Goal: Contribute content: Contribute content

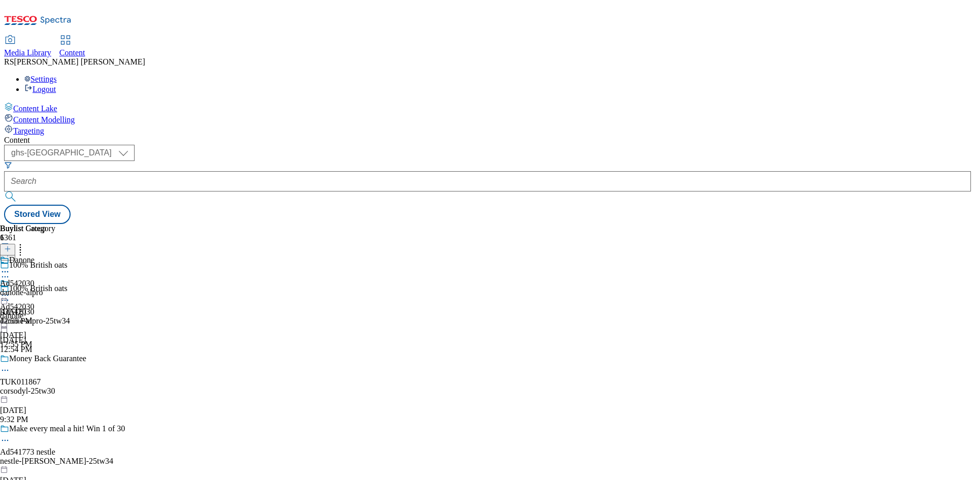
select select "ghs-uk"
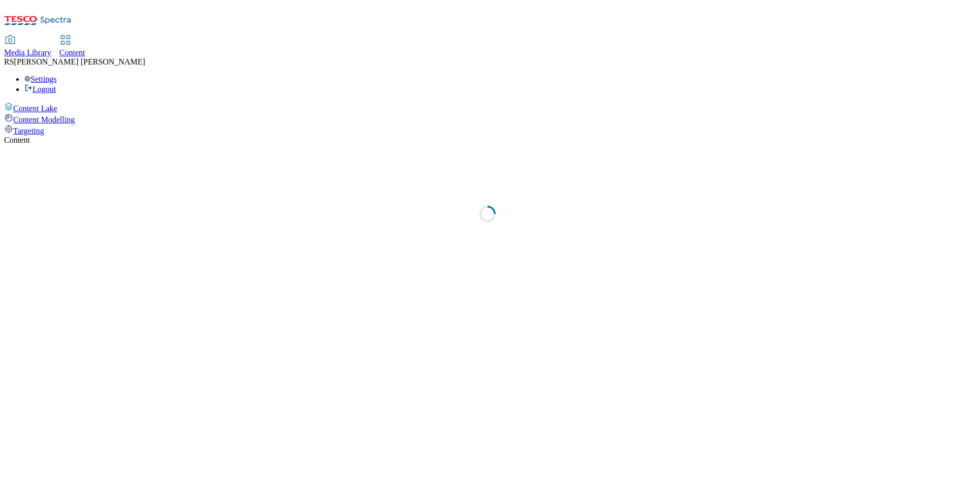
select select "ghs-[GEOGRAPHIC_DATA]"
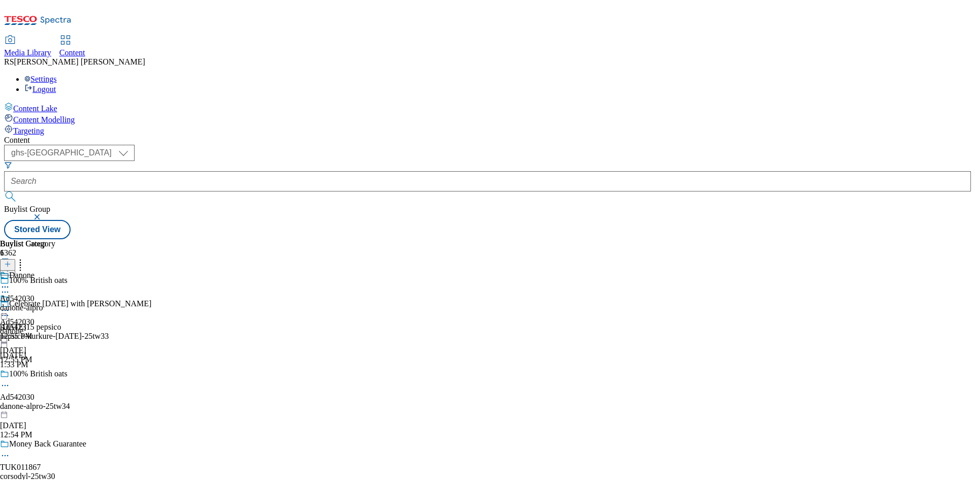
click at [11, 266] on icon at bounding box center [7, 269] width 7 height 7
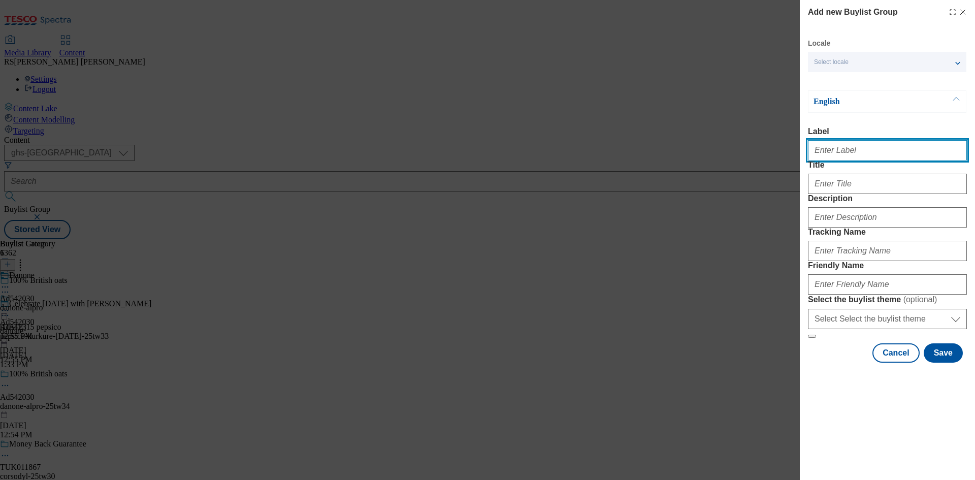
click at [897, 155] on input "Label" at bounding box center [887, 150] width 159 height 20
paste input "542390"
type input "AD542390"
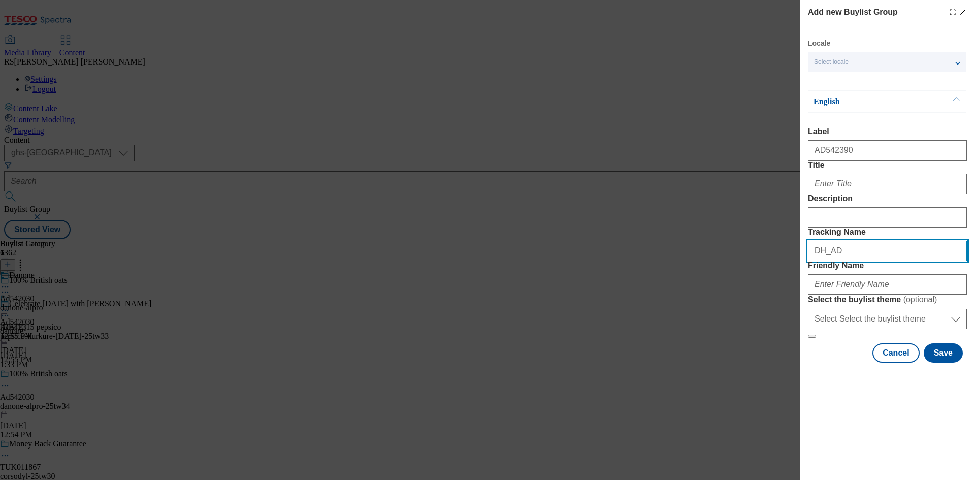
paste input "542390"
type input "DH_AD542390"
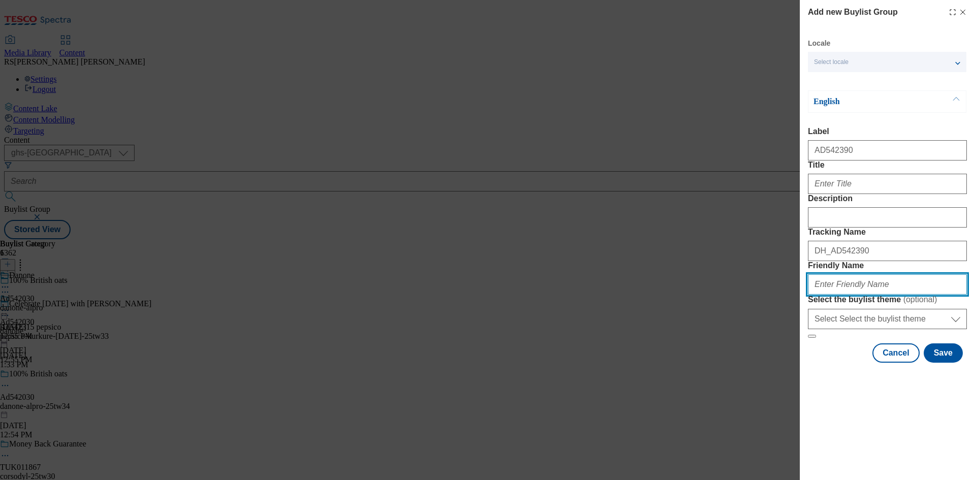
paste input "mccain-vibes-snacks-25tw33"
type input "mccain-vibes-snacks-25tw33"
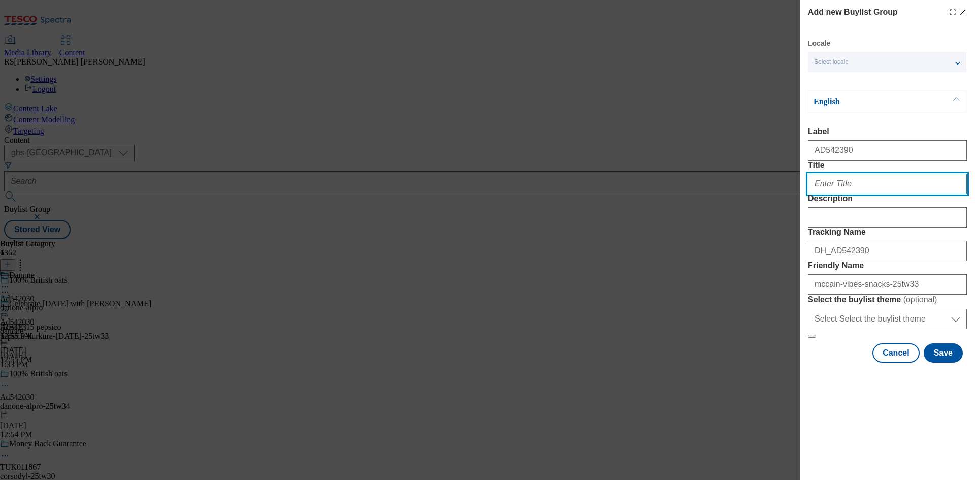
click at [855, 194] on input "Title" at bounding box center [887, 184] width 159 height 20
paste input "Hot snacks made to share"
type input "Hot snacks made to share"
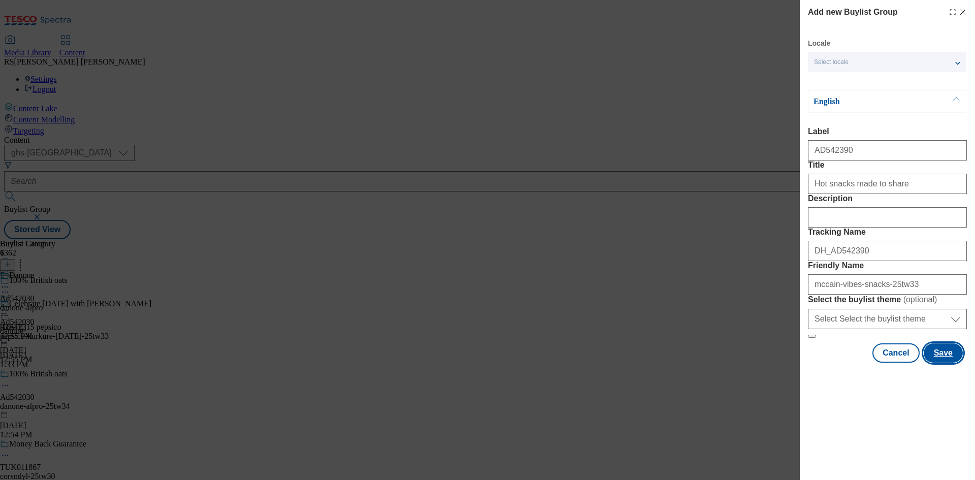
click at [949, 363] on button "Save" at bounding box center [943, 352] width 39 height 19
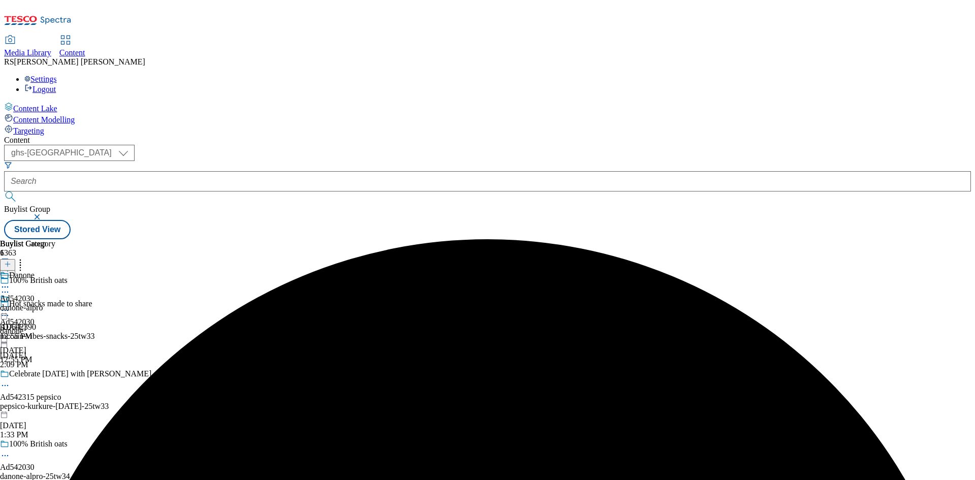
click at [192, 332] on div "mccain-vibes-snacks-25tw33" at bounding box center [96, 336] width 192 height 9
click at [11, 261] on icon at bounding box center [7, 264] width 7 height 7
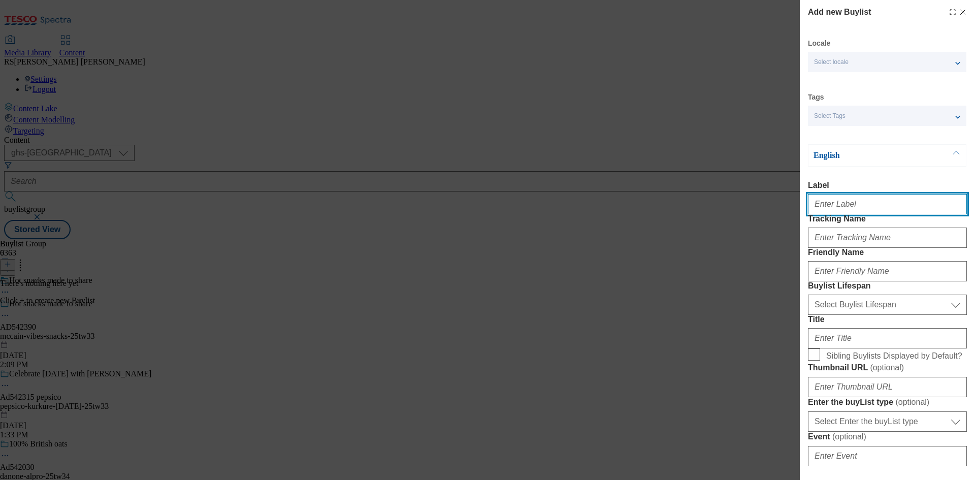
click at [852, 214] on input "Label" at bounding box center [887, 204] width 159 height 20
paste input "542390"
type input "Ad542390"
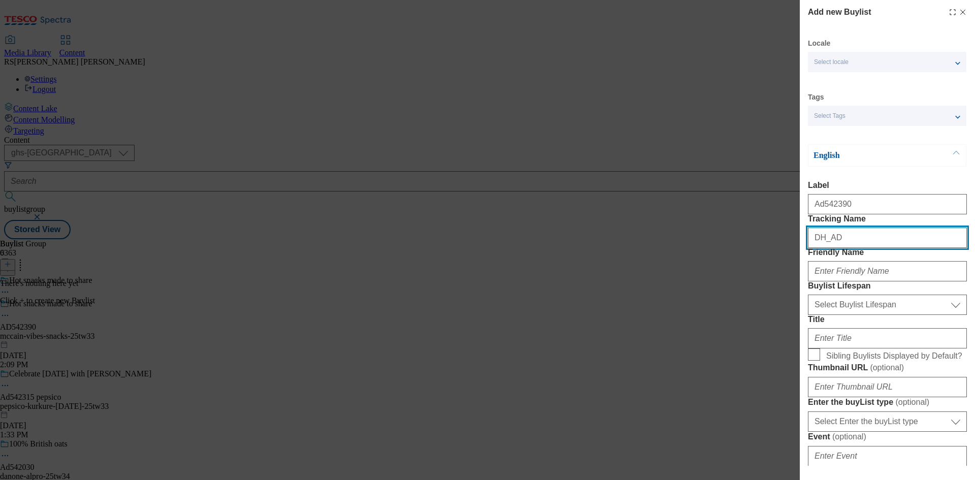
paste input "542390"
type input "DH_AD542390"
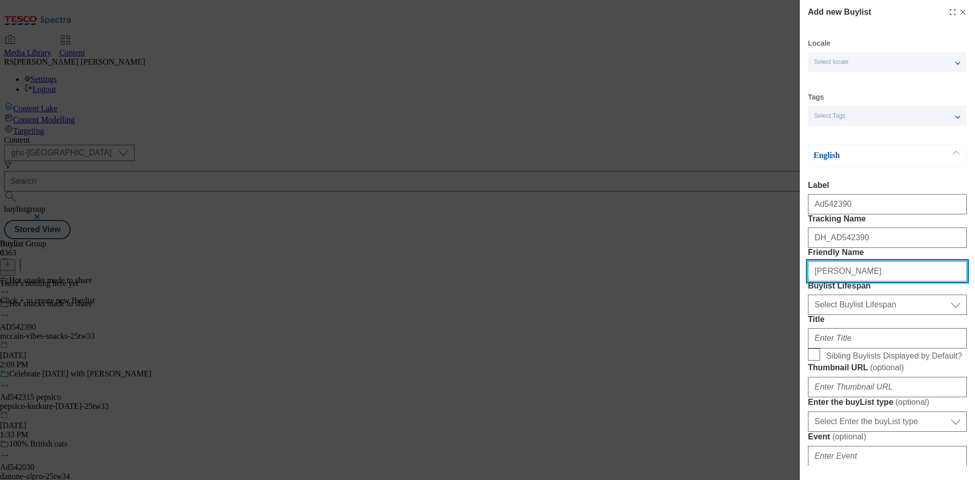
type input "[PERSON_NAME]"
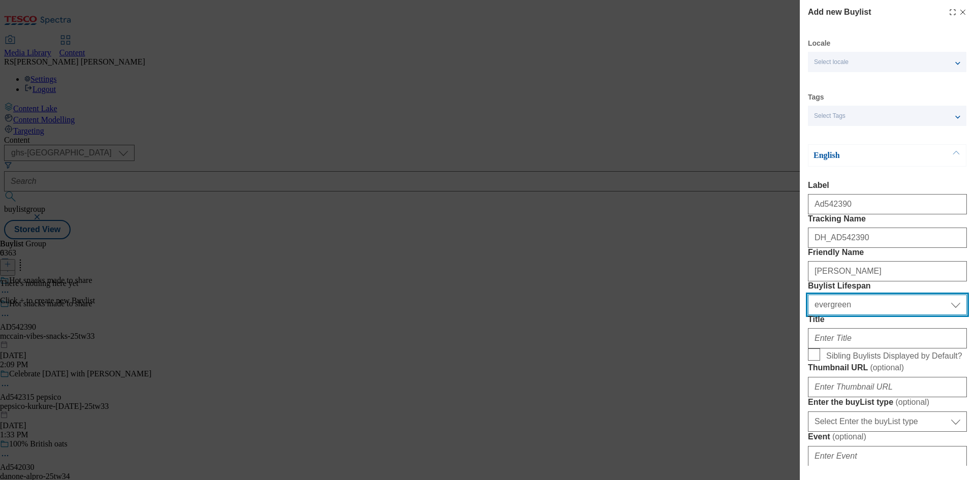
select select "tactical"
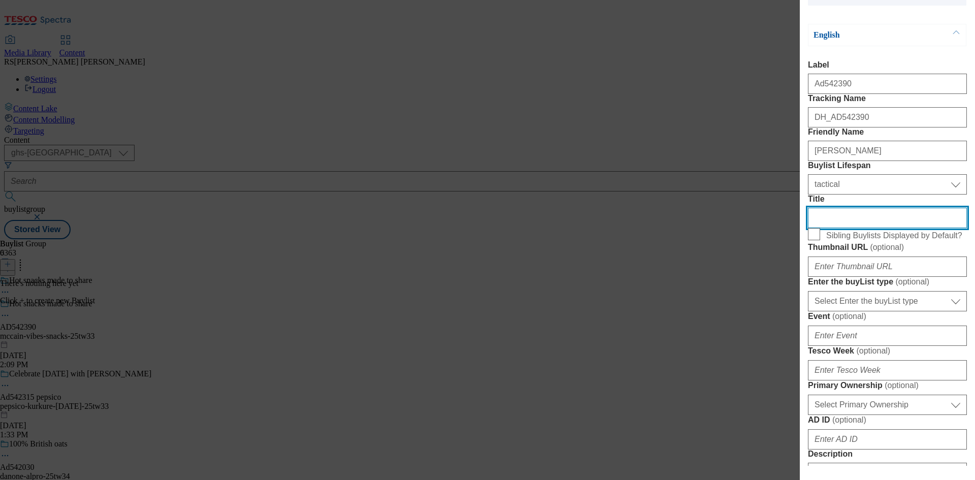
scroll to position [254, 0]
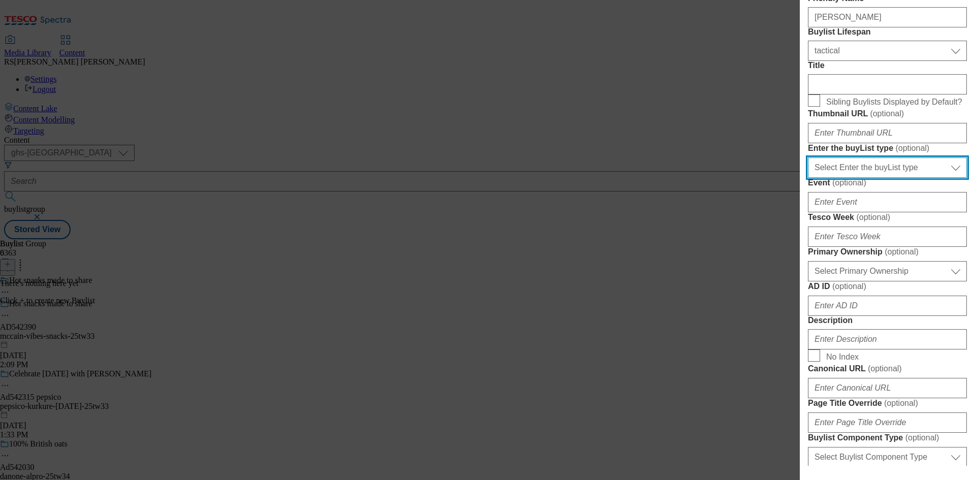
click at [901, 178] on select "Select Enter the buyList type event supplier funded long term >4 weeks supplier…" at bounding box center [887, 167] width 159 height 20
select select "supplier funded short term 1-3 weeks"
click at [808, 178] on select "Select Enter the buyList type event supplier funded long term >4 weeks supplier…" at bounding box center [887, 167] width 159 height 20
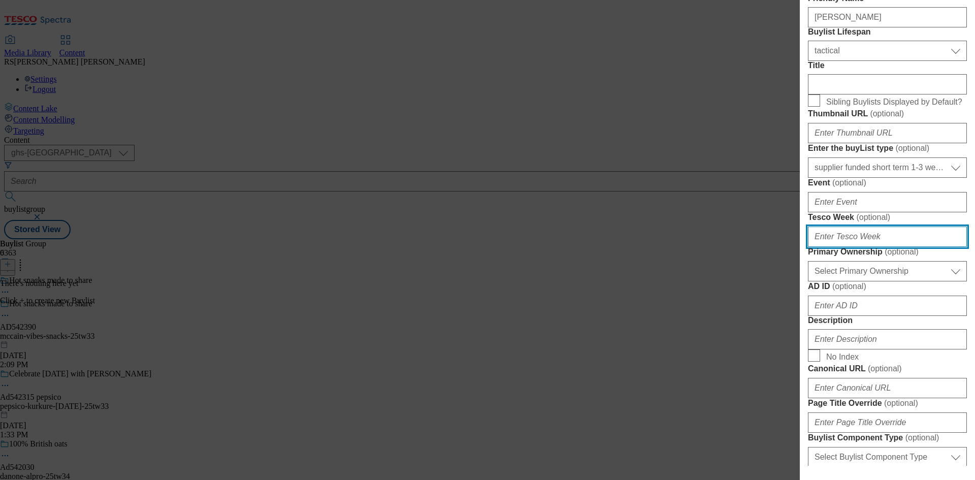
click at [877, 247] on input "Tesco Week ( optional )" at bounding box center [887, 237] width 159 height 20
type input "33"
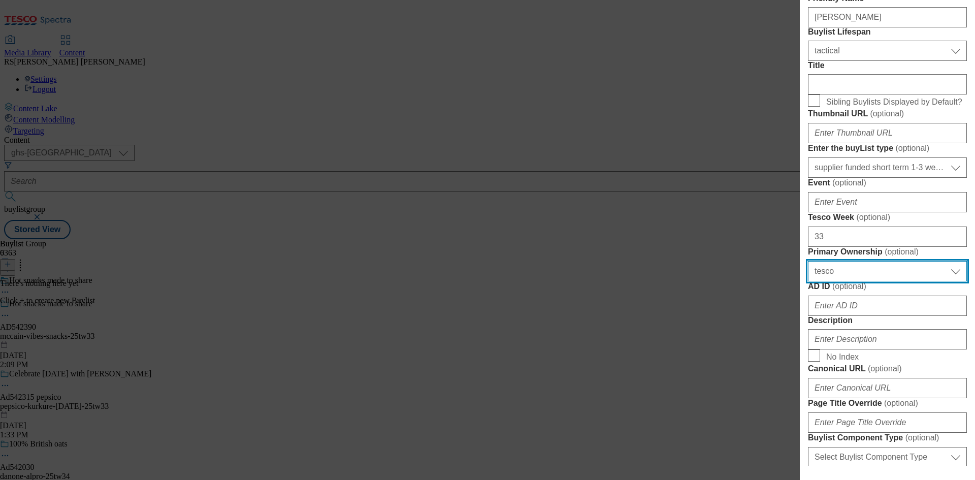
select select "dunnhumby"
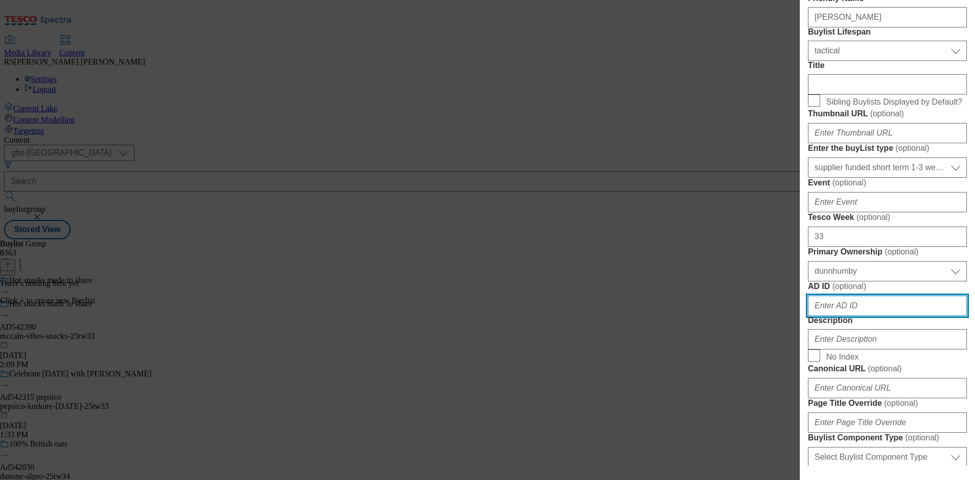
scroll to position [510, 0]
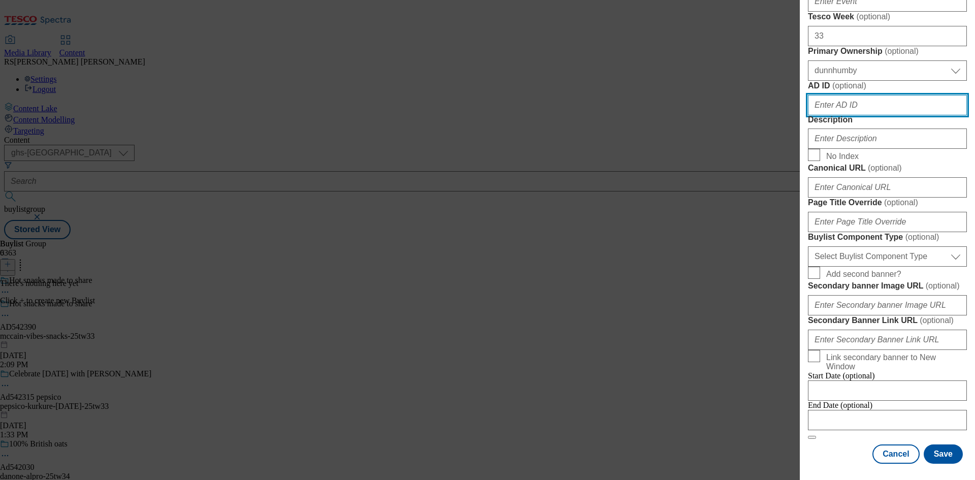
paste input "542390"
type input "542390"
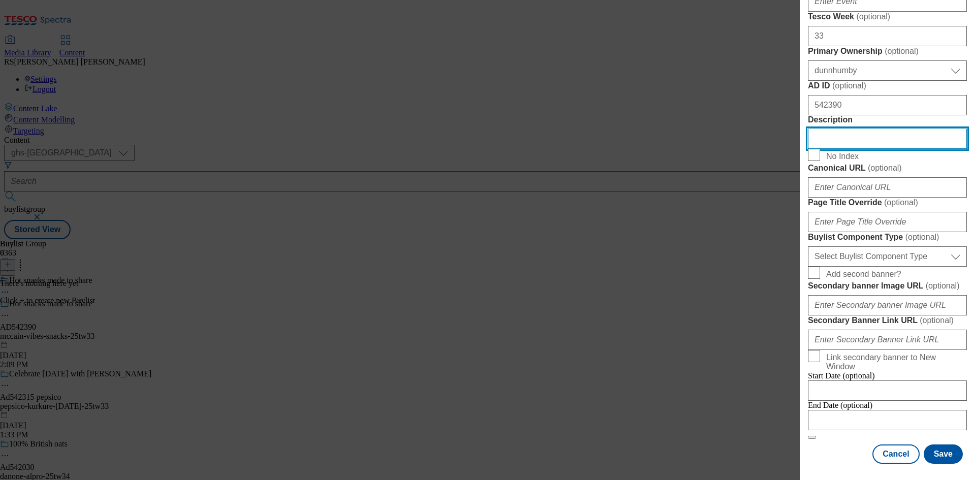
scroll to position [815, 0]
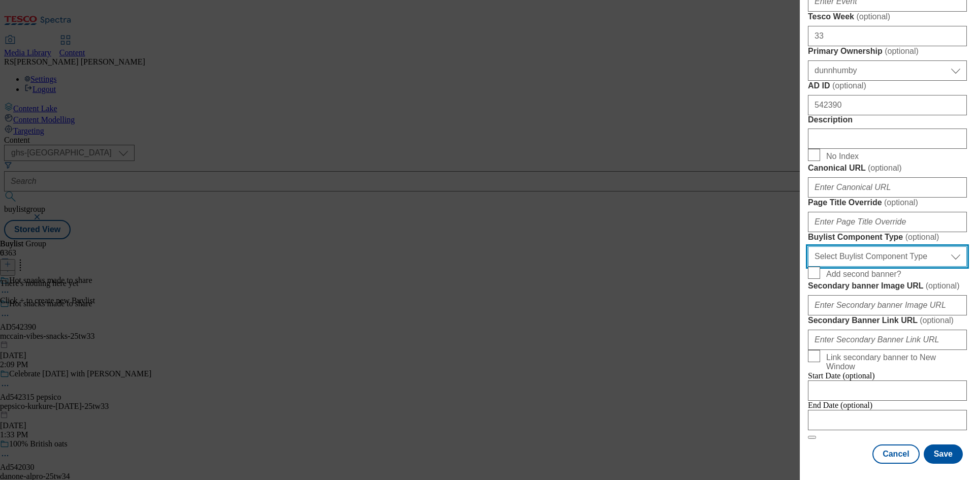
click at [896, 246] on select "Select Buylist Component Type Banner Competition Header Meal" at bounding box center [887, 256] width 159 height 20
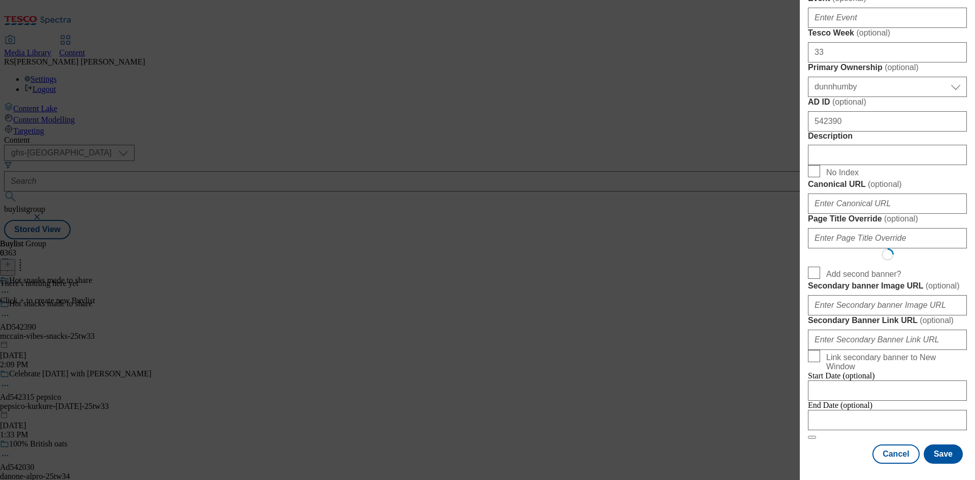
scroll to position [0, 0]
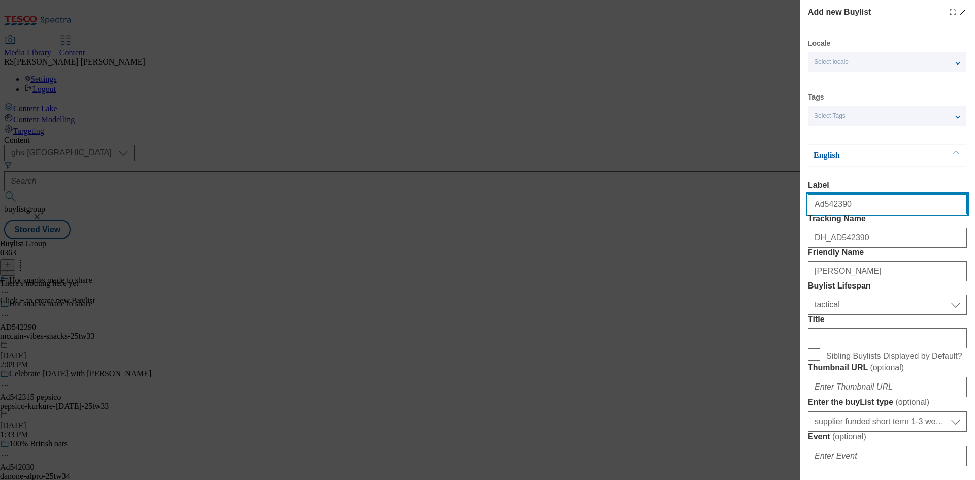
select select "Banner"
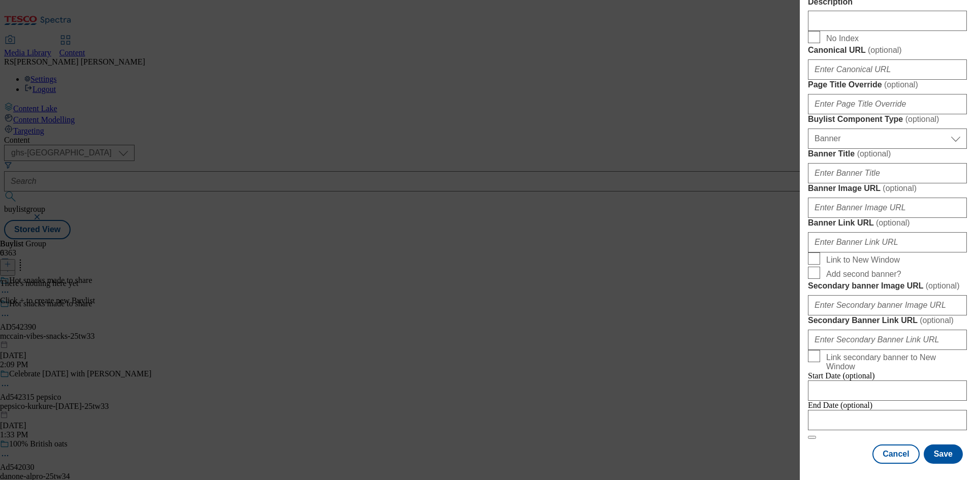
scroll to position [1007, 0]
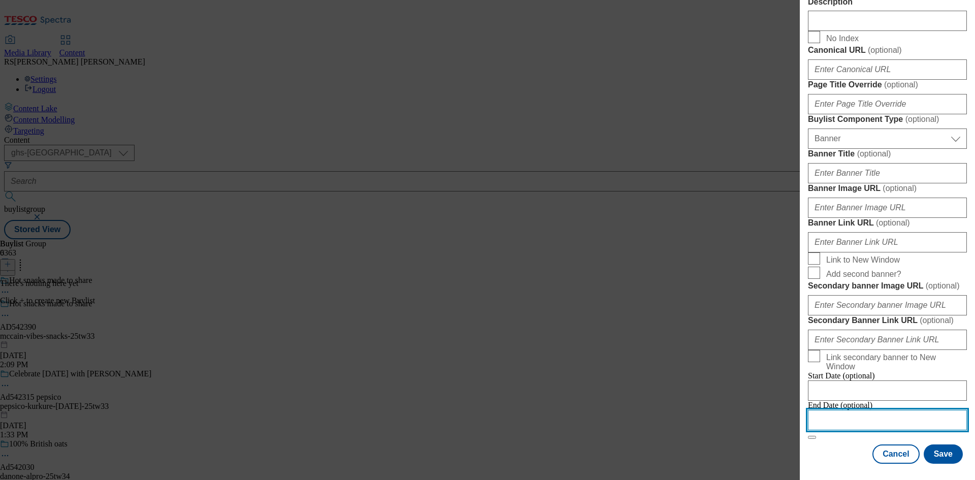
click at [871, 410] on input "Modal" at bounding box center [887, 420] width 159 height 20
select select "2025"
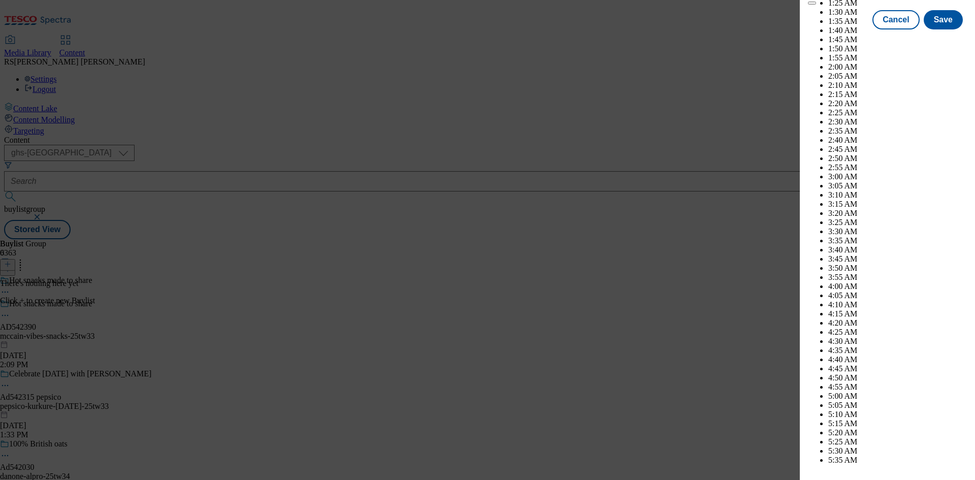
scroll to position [3186, 0]
drag, startPoint x: 938, startPoint y: 118, endPoint x: 940, endPoint y: 145, distance: 26.5
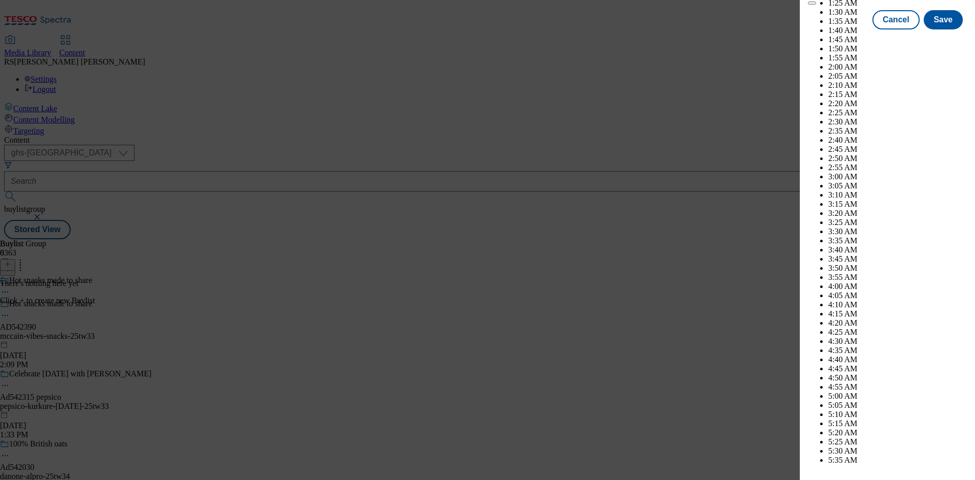
select select "December"
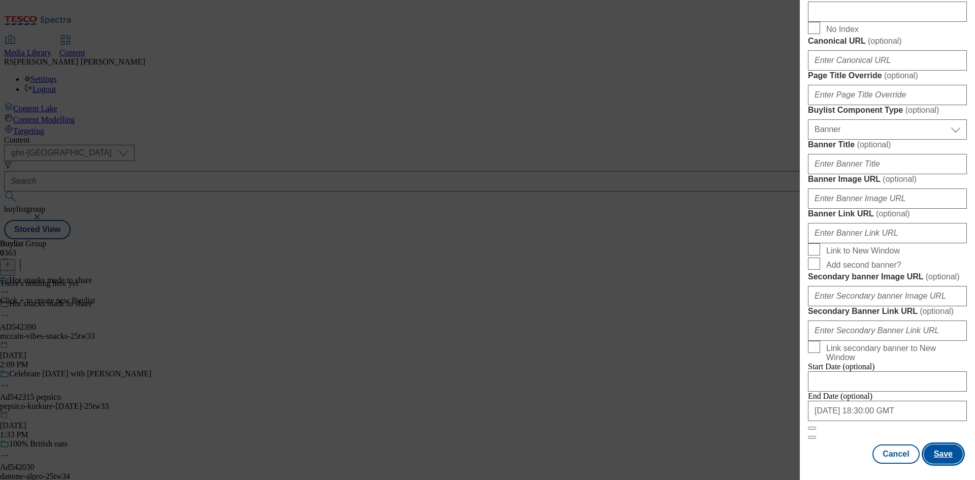
click at [936, 453] on button "Save" at bounding box center [943, 453] width 39 height 19
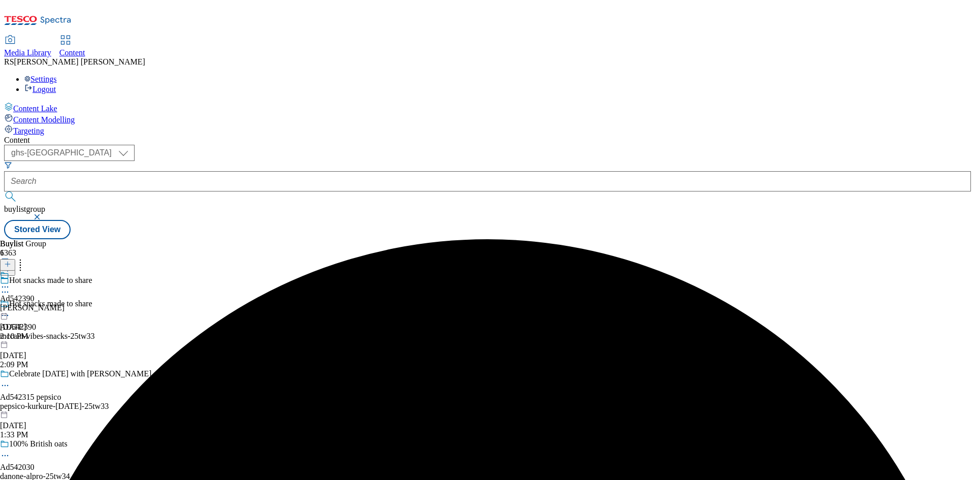
click at [64, 303] on div "[PERSON_NAME]" at bounding box center [32, 307] width 64 height 9
click at [11, 261] on icon at bounding box center [7, 264] width 7 height 7
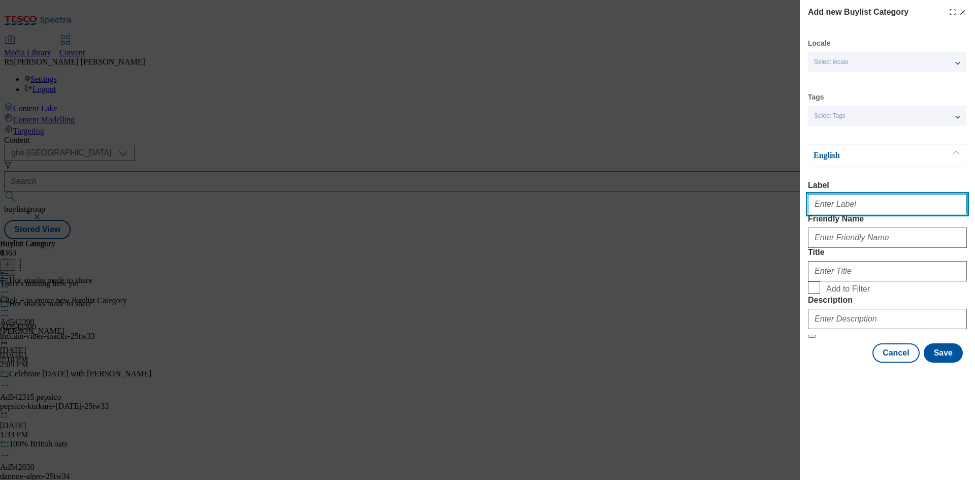
click at [848, 206] on input "Label" at bounding box center [887, 204] width 159 height 20
paste input "542390"
type input "Ad542390"
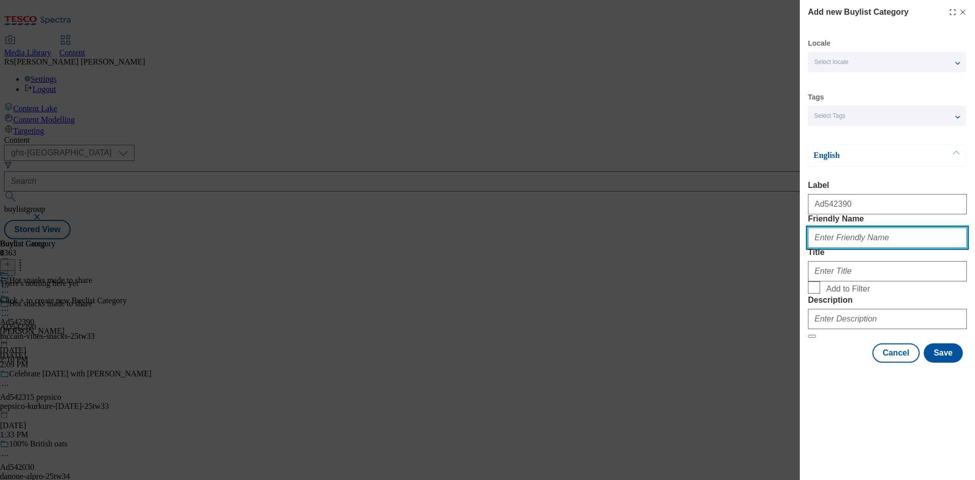
click at [883, 248] on input "Friendly Name" at bounding box center [887, 238] width 159 height 20
paste input "mccain-vibes-snacks"
type input "mccain-vibes-snacks"
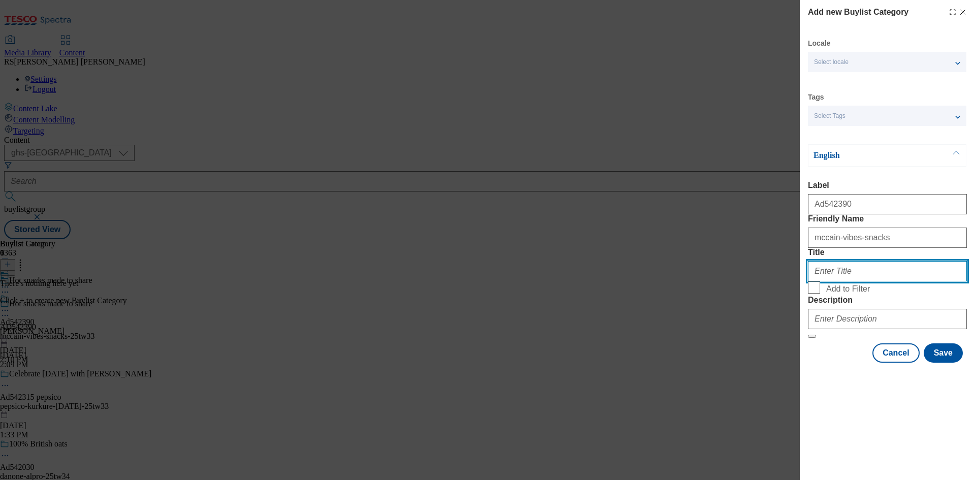
paste input "McCain"
type input "McCain"
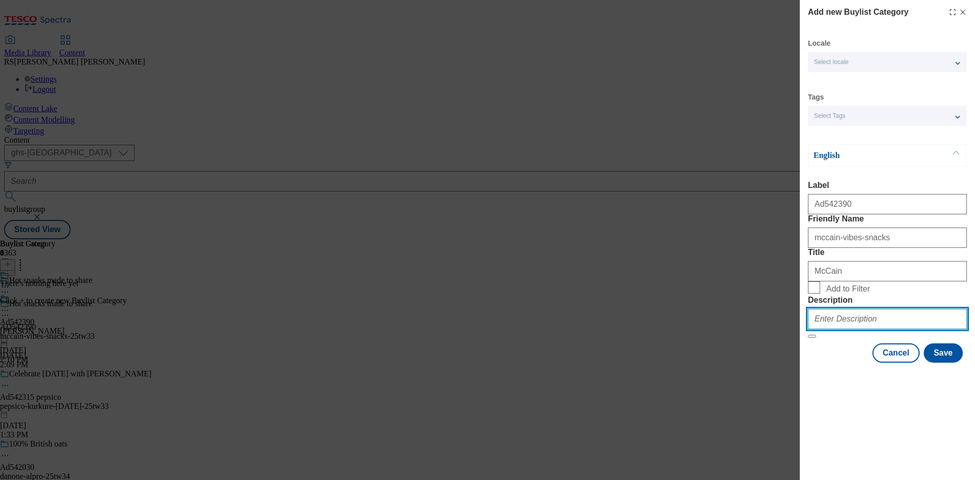
drag, startPoint x: 877, startPoint y: 384, endPoint x: 911, endPoint y: 406, distance: 40.4
click at [877, 329] on input "Description" at bounding box center [887, 319] width 159 height 20
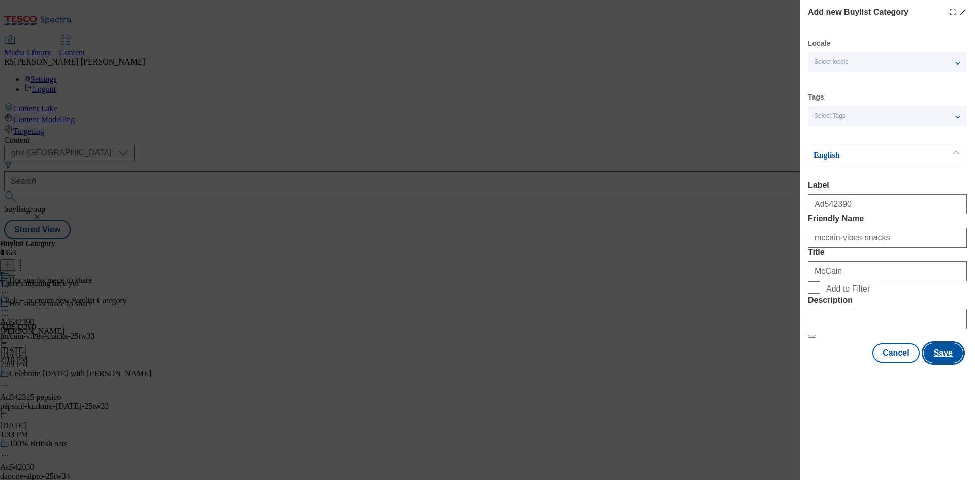
click at [942, 363] on button "Save" at bounding box center [943, 352] width 39 height 19
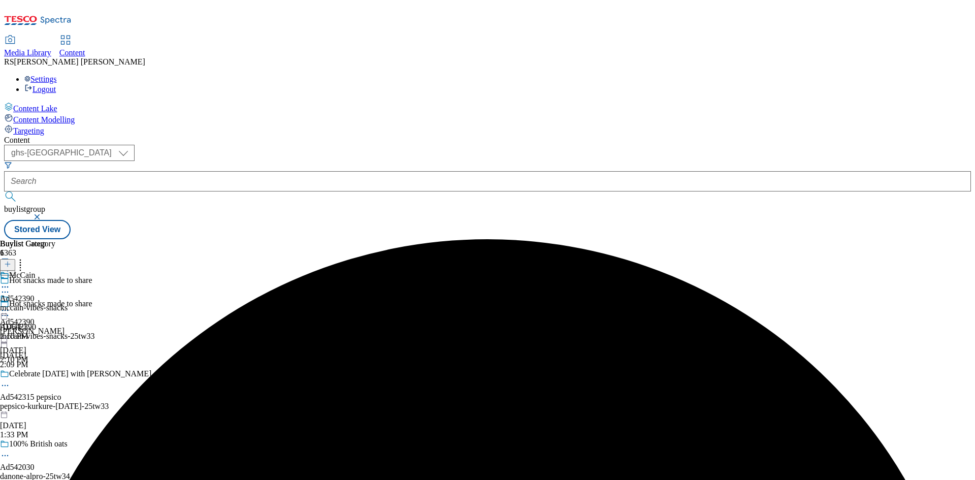
click at [68, 303] on div "mccain-vibes-snacks" at bounding box center [34, 307] width 68 height 9
click at [11, 261] on icon at bounding box center [7, 264] width 7 height 7
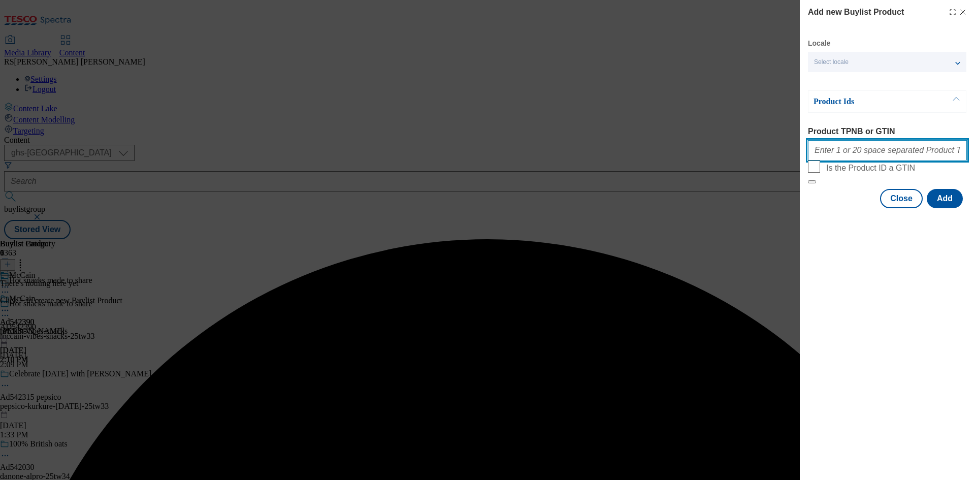
click at [877, 155] on input "Product TPNB or GTIN" at bounding box center [887, 150] width 159 height 20
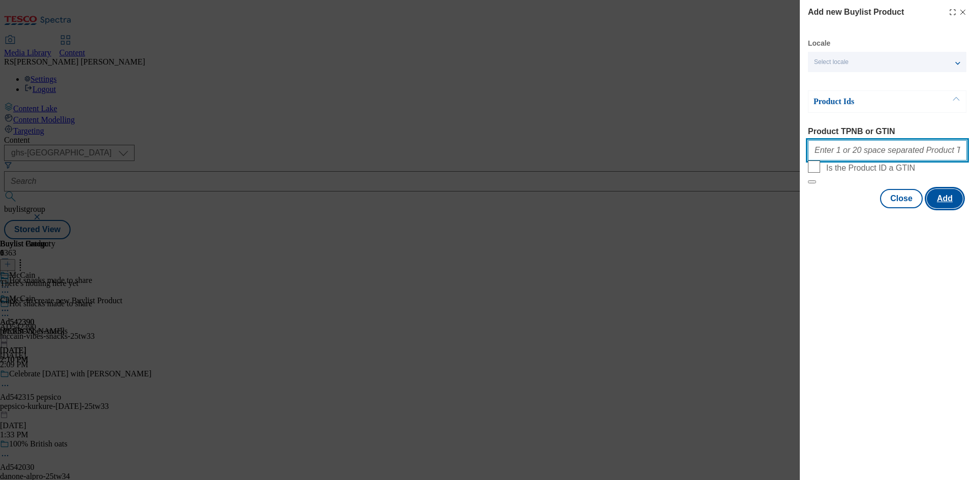
paste input "96181842 96182449 96104031 97060990"
type input "96181842 96182449 96104031 97060990"
click at [945, 208] on button "Add" at bounding box center [945, 198] width 36 height 19
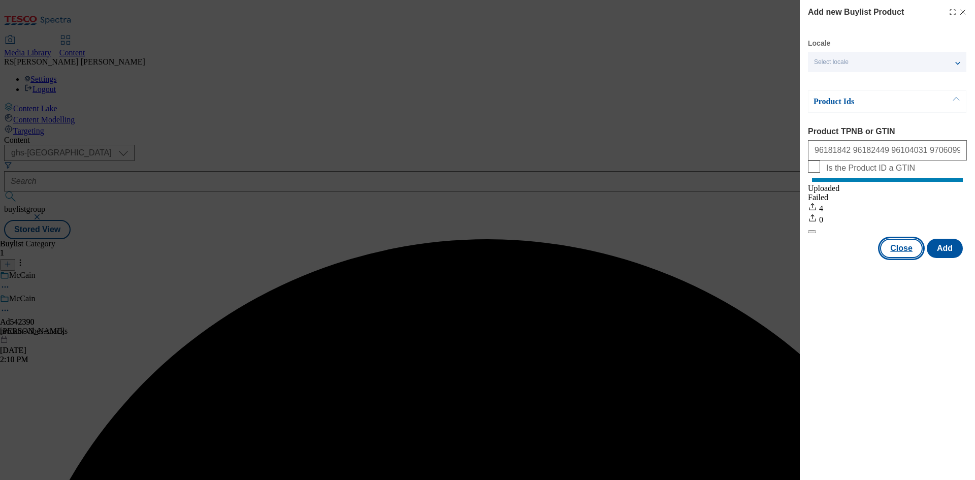
click at [899, 258] on button "Close" at bounding box center [901, 248] width 43 height 19
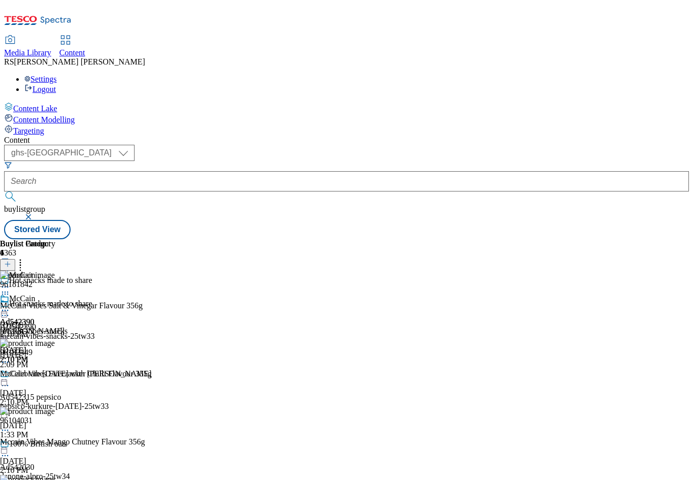
click at [64, 364] on div "Ad542390 mccain Sep 26, 2025 2:10 PM" at bounding box center [32, 329] width 64 height 70
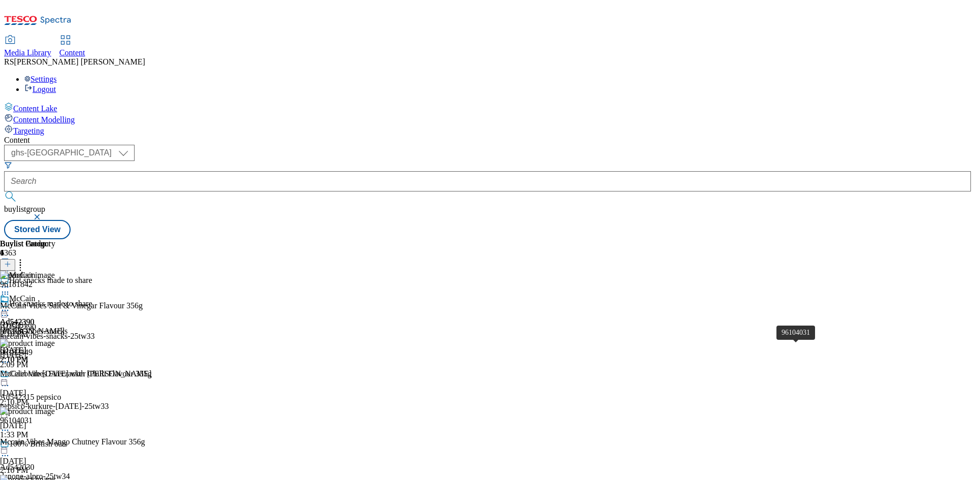
scroll to position [99, 0]
drag, startPoint x: 913, startPoint y: 229, endPoint x: 911, endPoint y: 235, distance: 6.4
click at [913, 239] on div "Buylist Group 6363 Hot snacks made to share Hot snacks made to share AD542390 m…" at bounding box center [487, 239] width 967 height 0
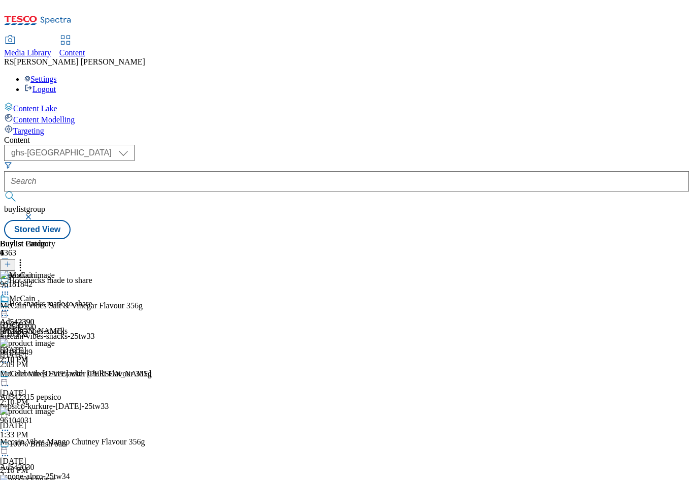
click at [64, 322] on div "Ad542390 mccain Sep 26, 2025 2:10 PM" at bounding box center [32, 329] width 64 height 70
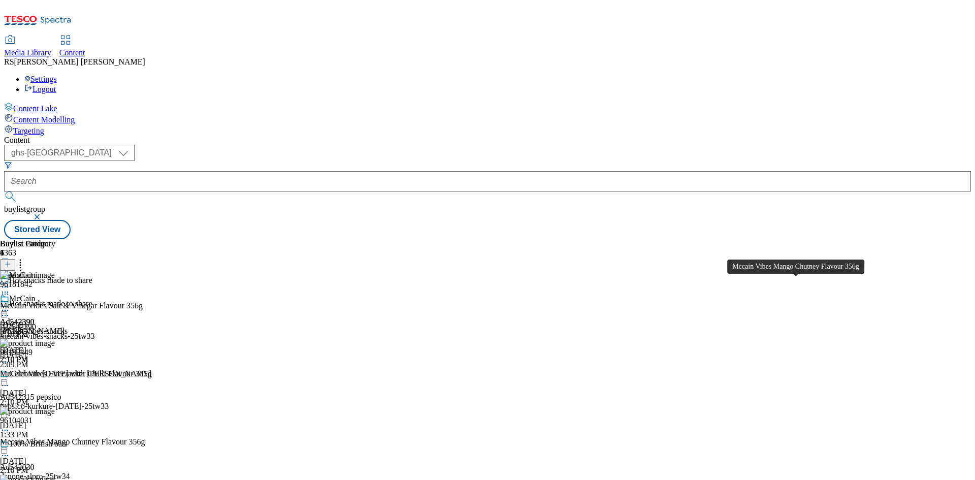
scroll to position [0, 0]
click at [10, 310] on icon at bounding box center [5, 315] width 10 height 10
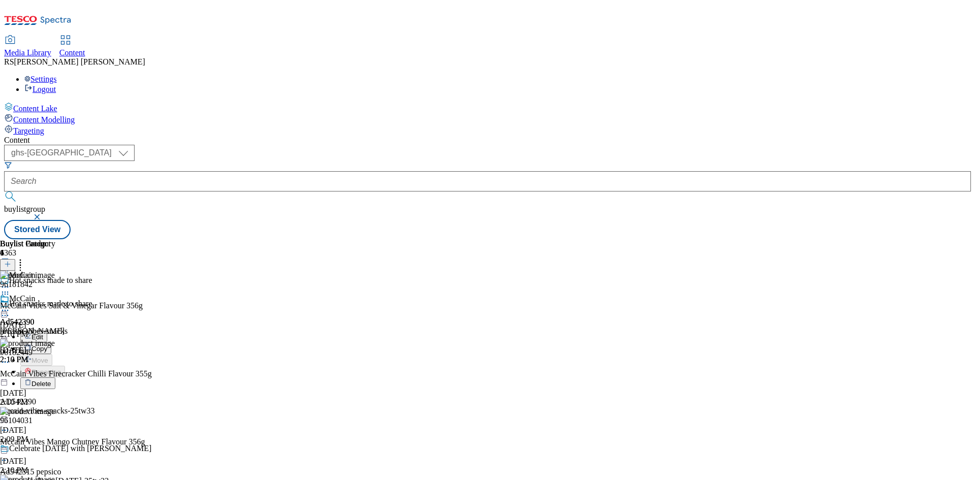
click at [47, 331] on button "Edit" at bounding box center [33, 337] width 27 height 12
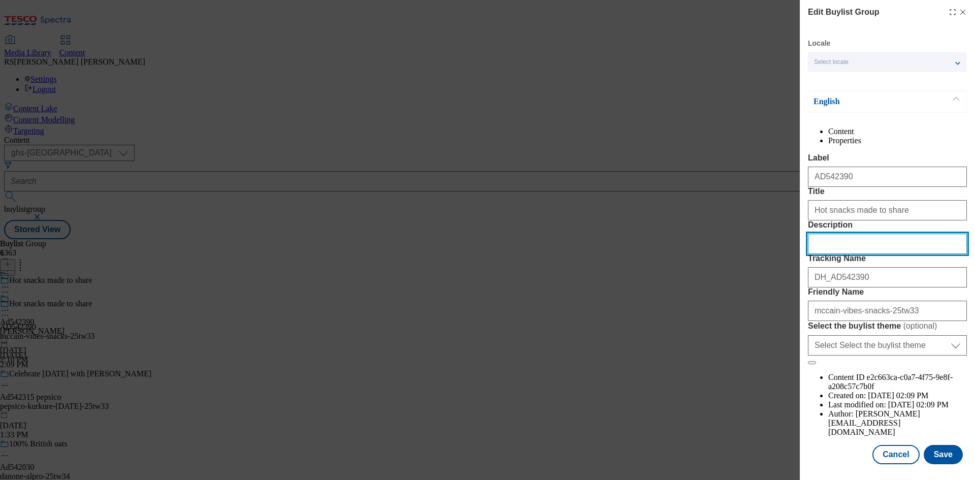
click at [872, 254] on input "Description" at bounding box center [887, 244] width 159 height 20
paste input "McCain Vibes Salt & Vinegar Flavour 356g"
type input "McCain Vibes Salt & Vinegar Flavour 356g"
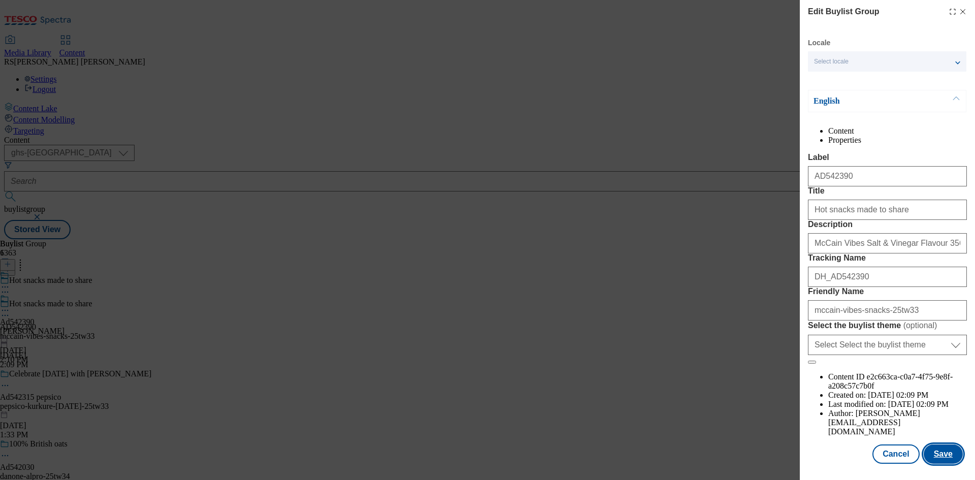
click at [940, 451] on button "Save" at bounding box center [943, 453] width 39 height 19
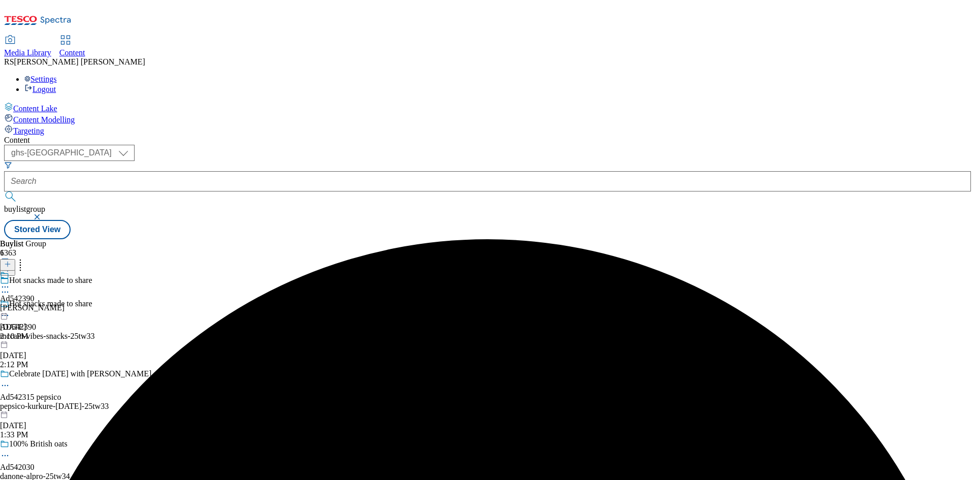
click at [10, 282] on icon at bounding box center [5, 287] width 10 height 10
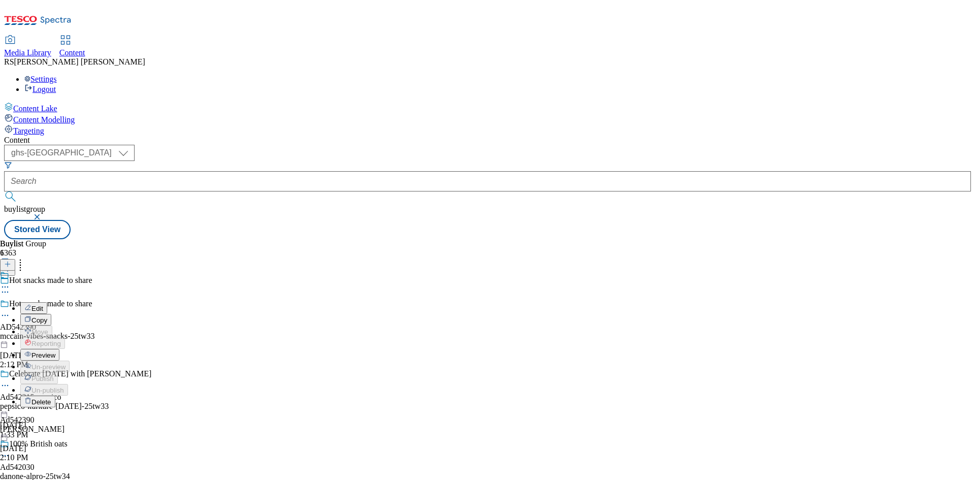
click at [47, 302] on button "Edit" at bounding box center [33, 308] width 27 height 12
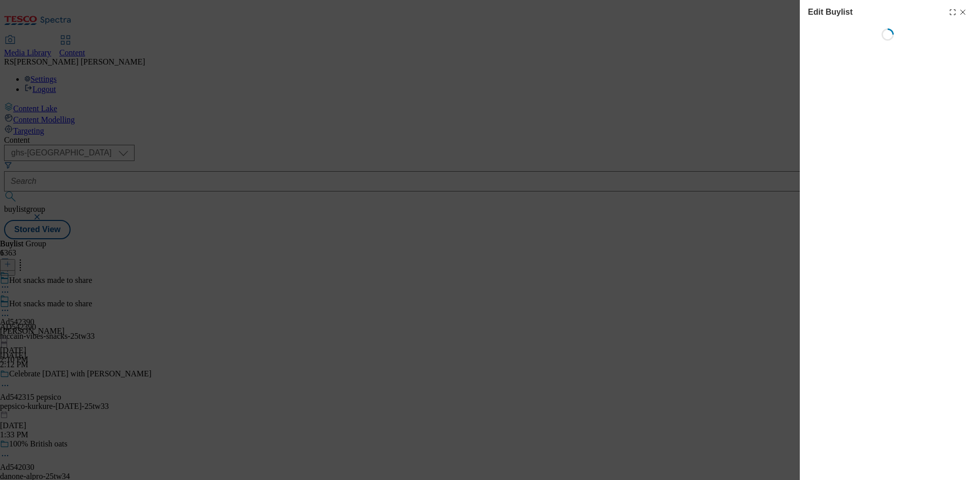
select select "tactical"
select select "supplier funded short term 1-3 weeks"
select select "dunnhumby"
select select "Banner"
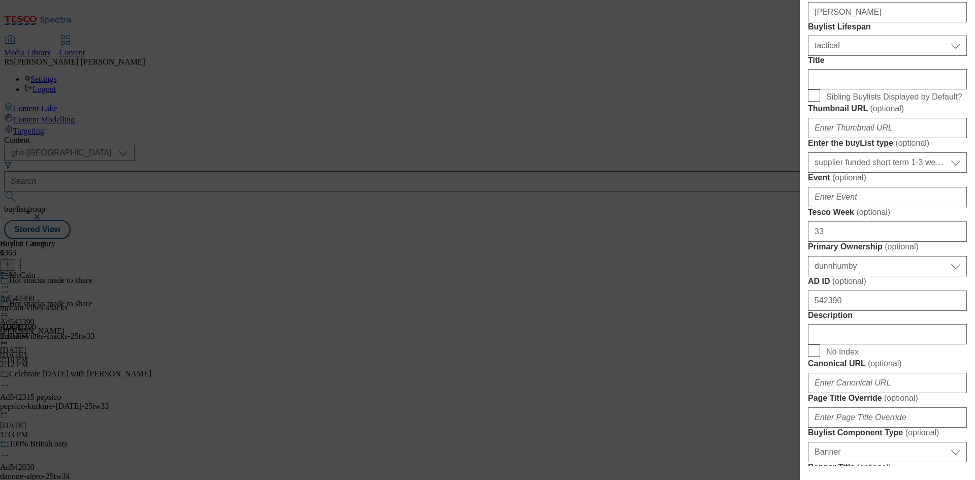
scroll to position [406, 0]
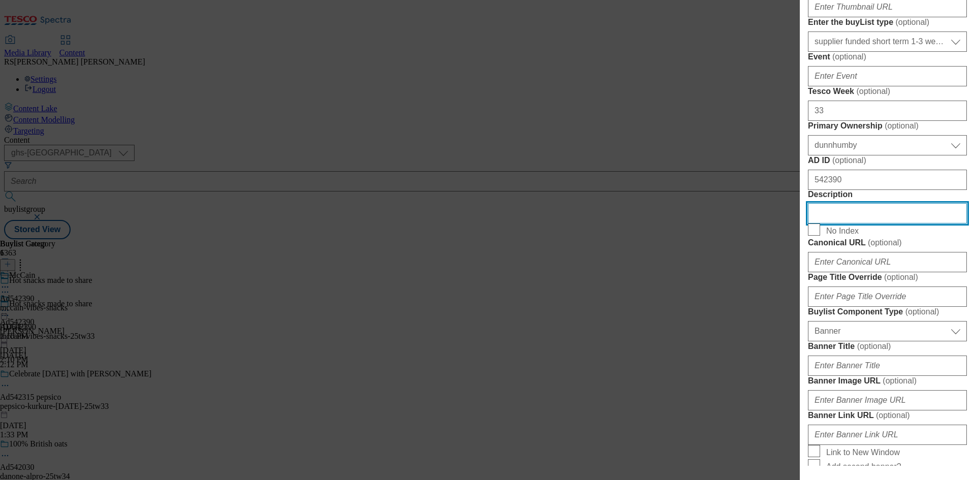
click at [863, 223] on input "Description" at bounding box center [887, 213] width 159 height 20
paste input "McCain Vibes Salt & Vinegar Flavour 356g"
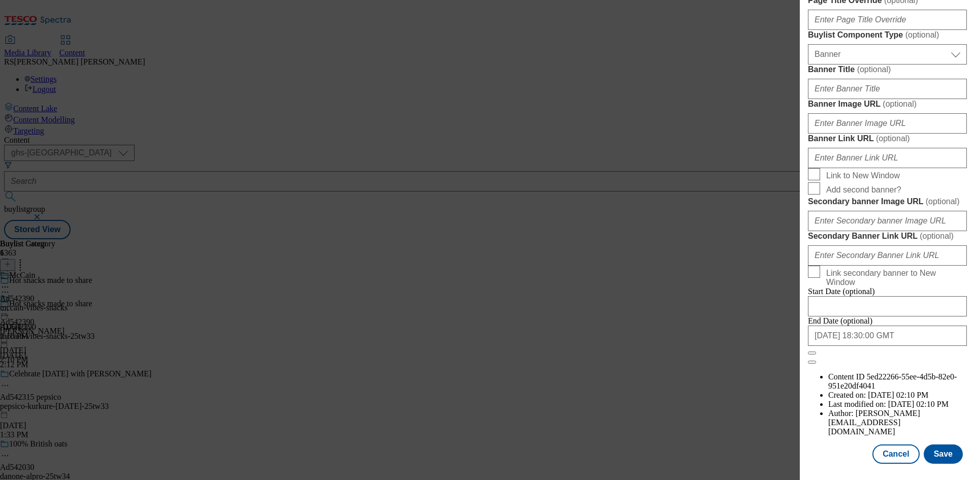
scroll to position [1051, 0]
type input "McCain Vibes Salt & Vinegar Flavour 356g"
click at [928, 456] on button "Save" at bounding box center [943, 453] width 39 height 19
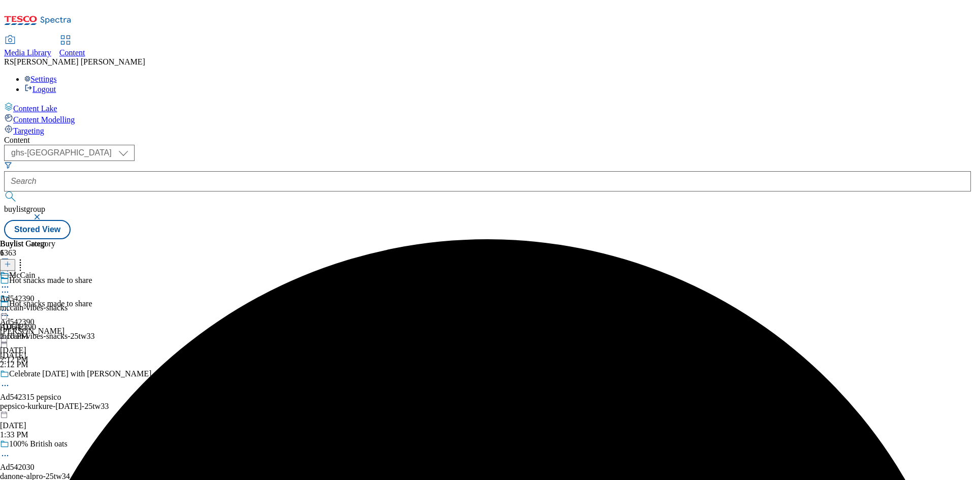
click at [10, 282] on icon at bounding box center [5, 287] width 10 height 10
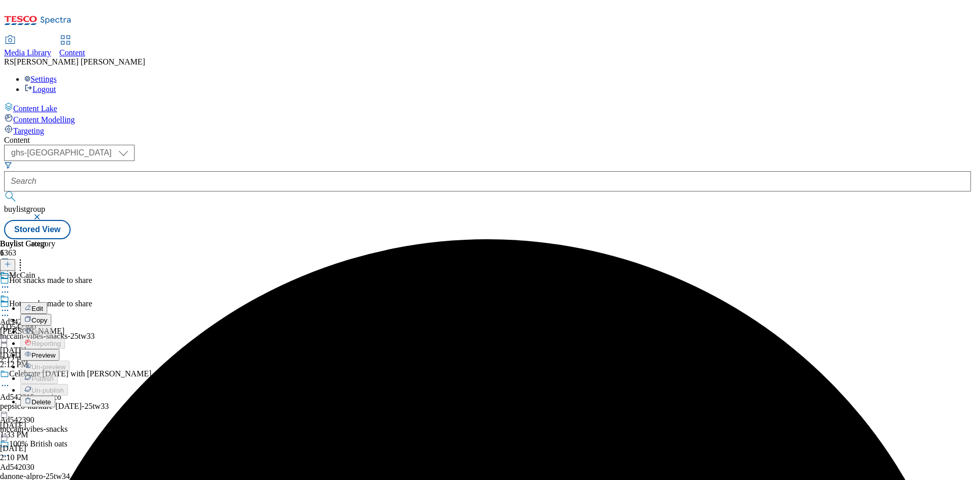
click at [43, 305] on span "Edit" at bounding box center [37, 309] width 12 height 8
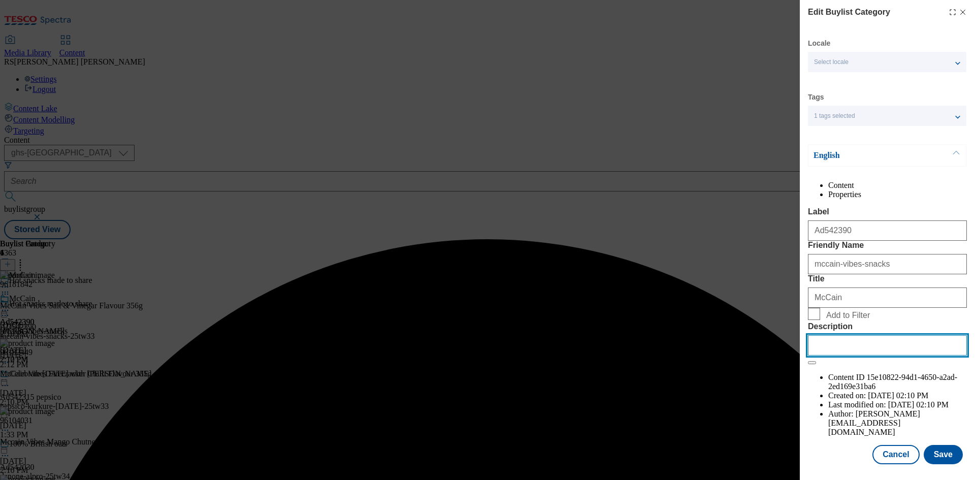
click at [868, 356] on input "Description" at bounding box center [887, 345] width 159 height 20
paste input "McCain Vibes Salt & Vinegar Flavour 356g"
type input "McCain Vibes Salt & Vinegar Flavour 356g"
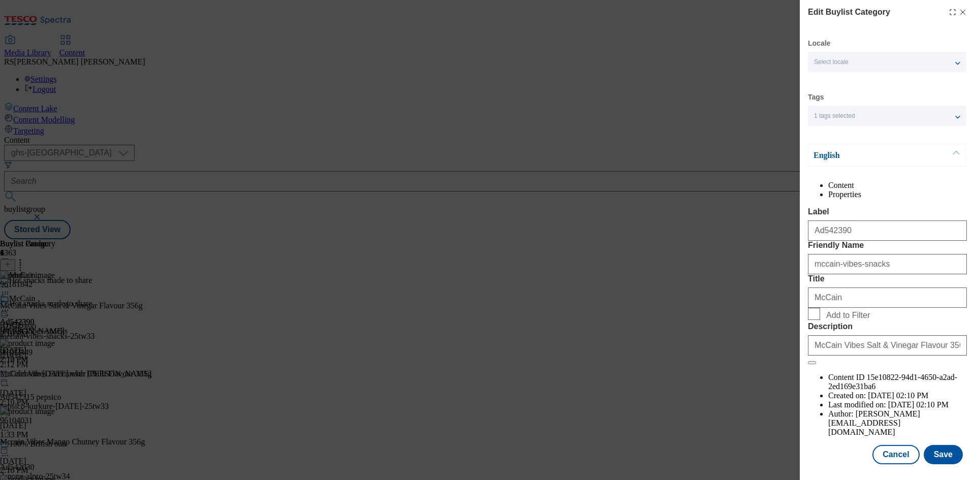
click at [942, 462] on div "Locale Select locale English Welsh Tags 1 tags selected fnf marketplace whoosh …" at bounding box center [887, 252] width 159 height 426
click at [938, 464] on button "Save" at bounding box center [943, 454] width 39 height 19
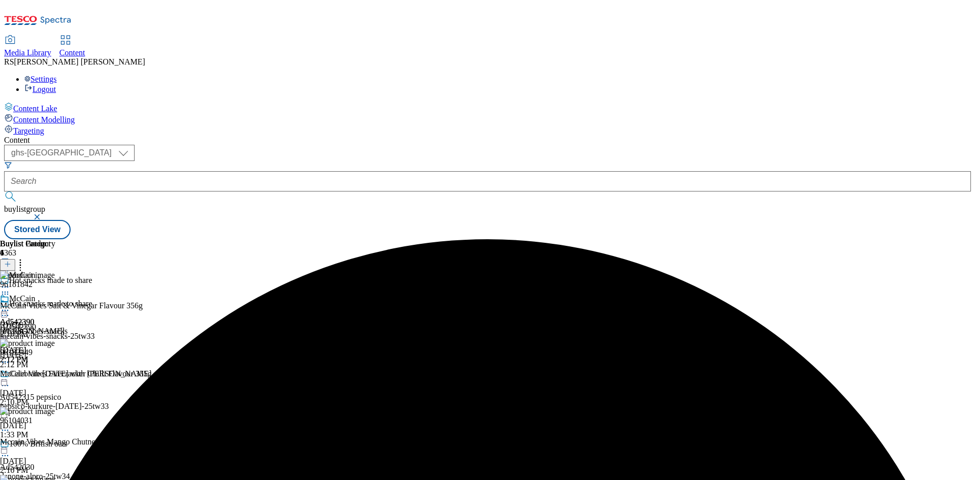
click at [10, 305] on icon at bounding box center [5, 310] width 10 height 10
click at [55, 375] on span "Preview" at bounding box center [43, 379] width 24 height 8
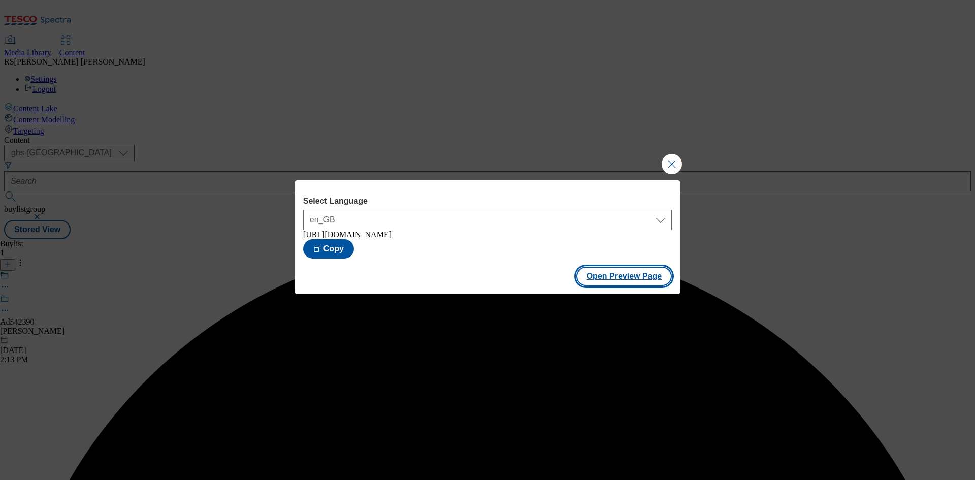
click at [625, 280] on button "Open Preview Page" at bounding box center [624, 276] width 96 height 19
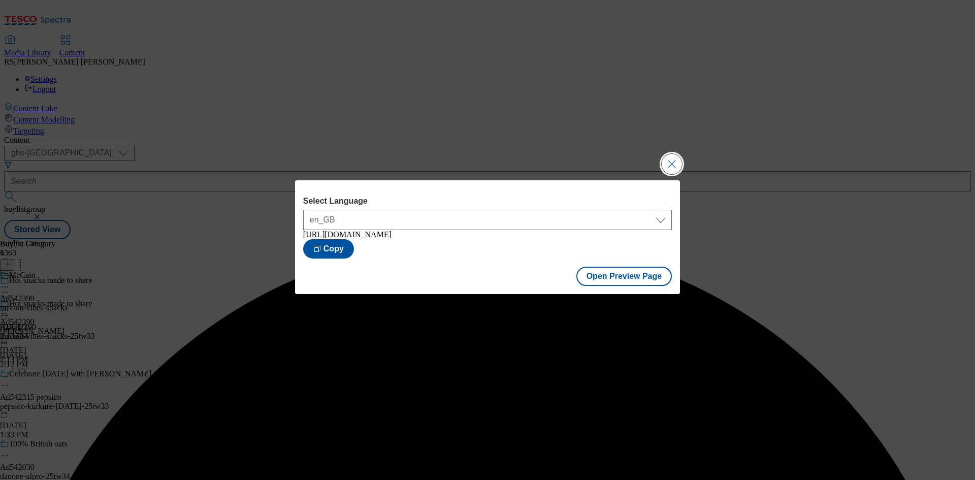
click at [674, 159] on button "Close Modal" at bounding box center [672, 164] width 20 height 20
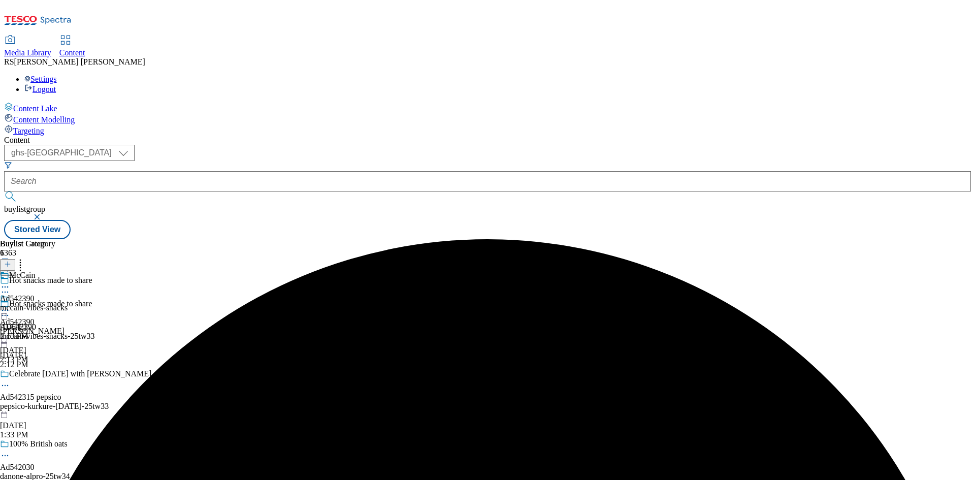
click at [6, 310] on circle at bounding box center [6, 311] width 2 height 2
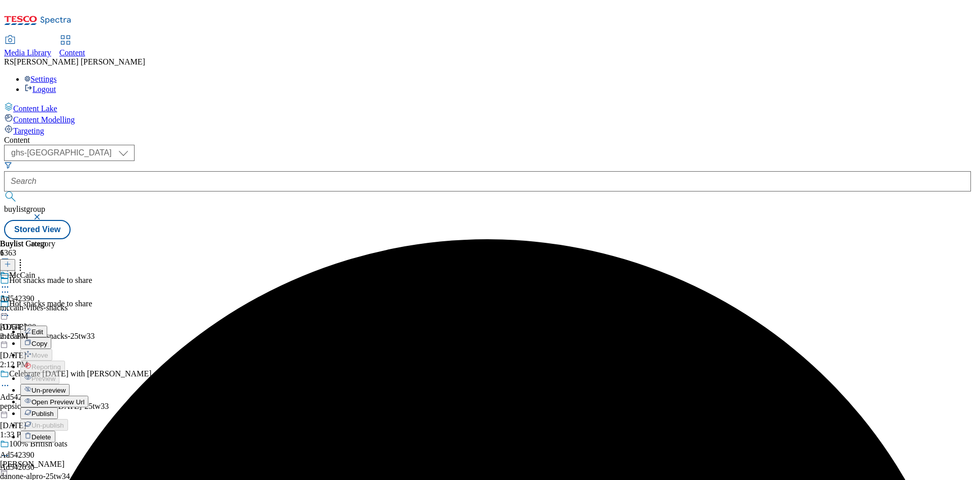
click at [54, 410] on span "Publish" at bounding box center [42, 414] width 22 height 8
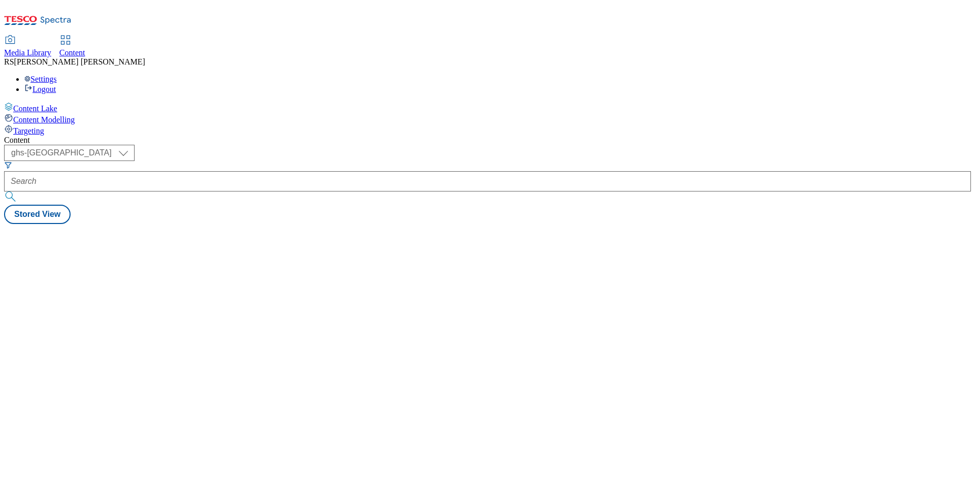
select select "ghs-[GEOGRAPHIC_DATA]"
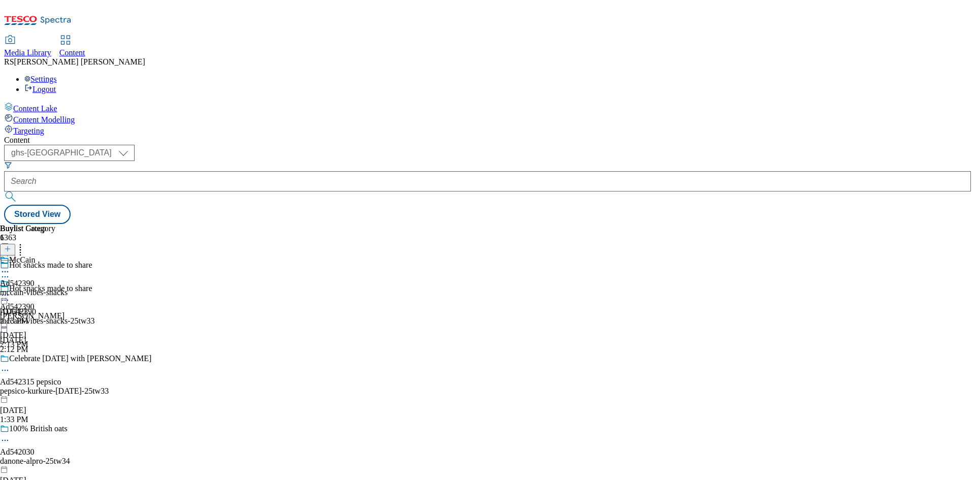
click at [11, 250] on icon at bounding box center [7, 253] width 7 height 7
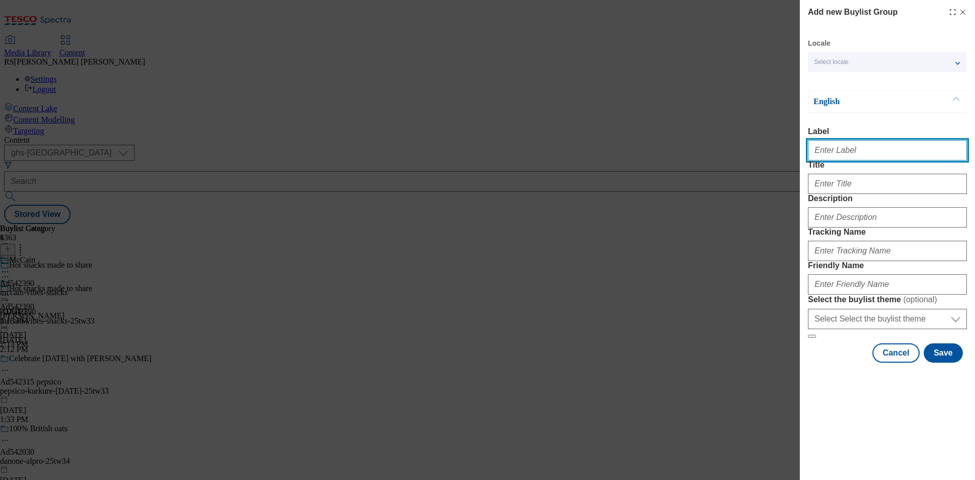
click at [871, 149] on input "Label" at bounding box center [887, 150] width 159 height 20
paste input "542195"
click at [869, 157] on input "Ad542195q" at bounding box center [887, 150] width 159 height 20
type input "Ad542195"
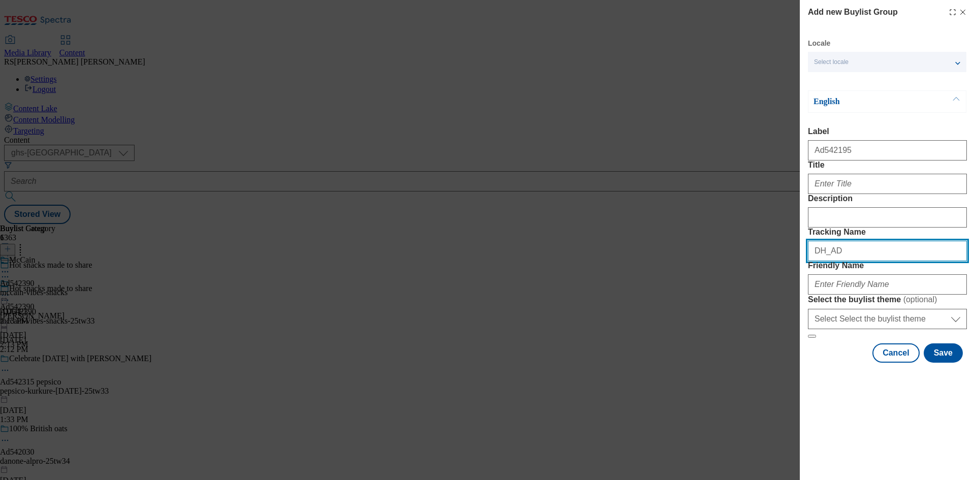
paste input "542195"
type input "DH_AD542195"
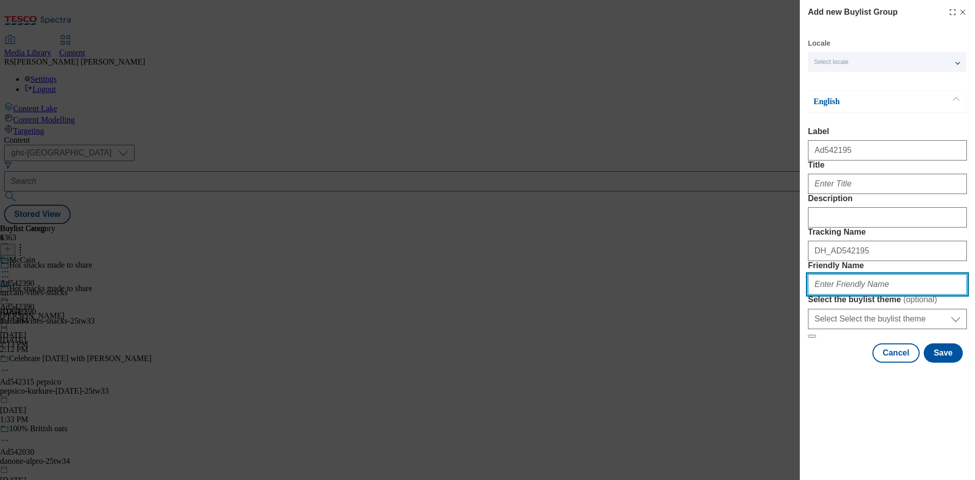
paste input "biotiful-kefir-drinks-25tw34"
type input "biotiful-kefir-drinks-25tw34"
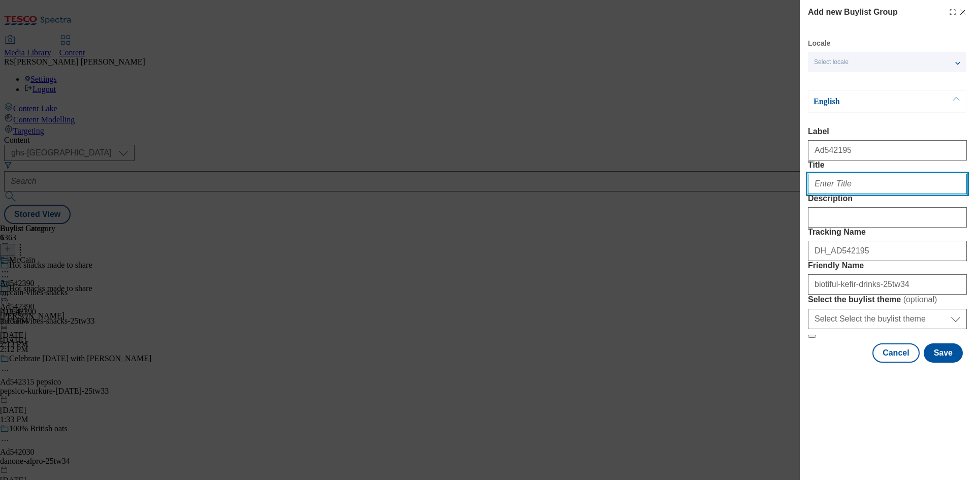
click at [849, 194] on input "Title" at bounding box center [887, 184] width 159 height 20
paste input "Go with your gut"
type input "Go with your gut"
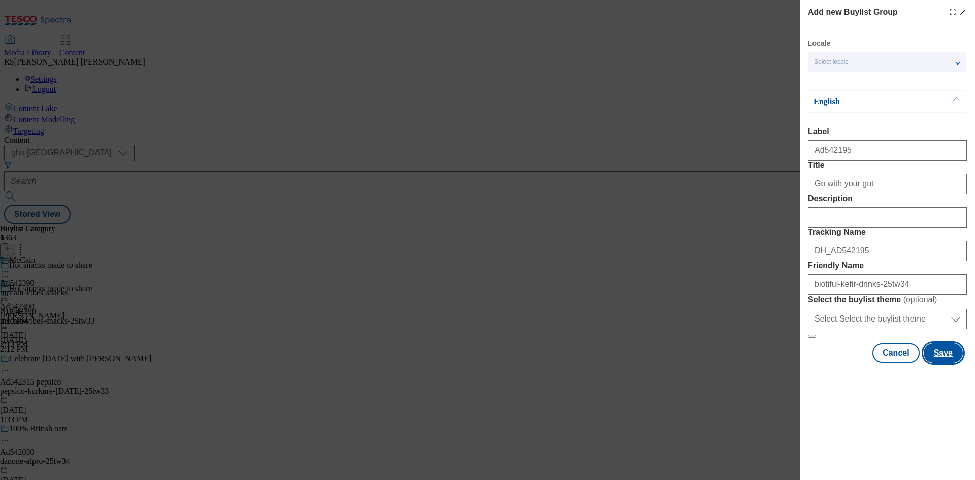
click at [941, 363] on button "Save" at bounding box center [943, 352] width 39 height 19
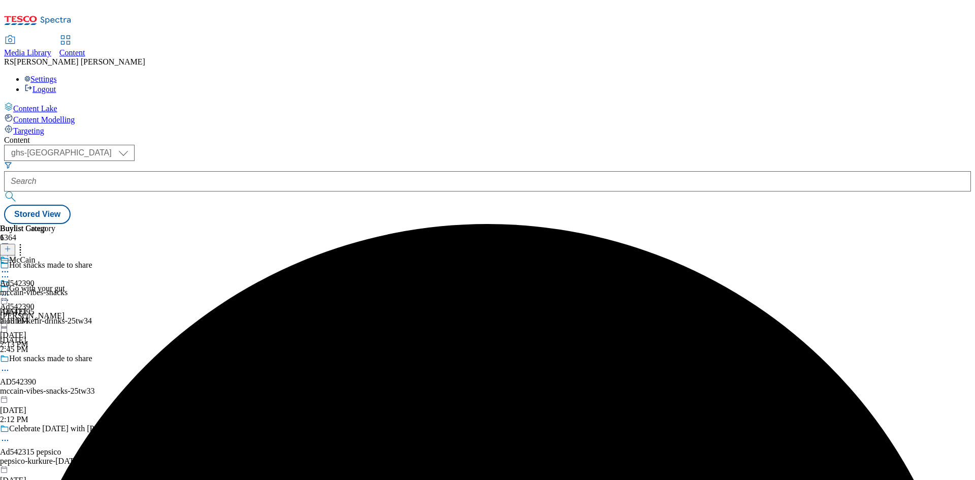
click at [192, 316] on div "biotiful-kefir-drinks-25tw34" at bounding box center [96, 320] width 192 height 9
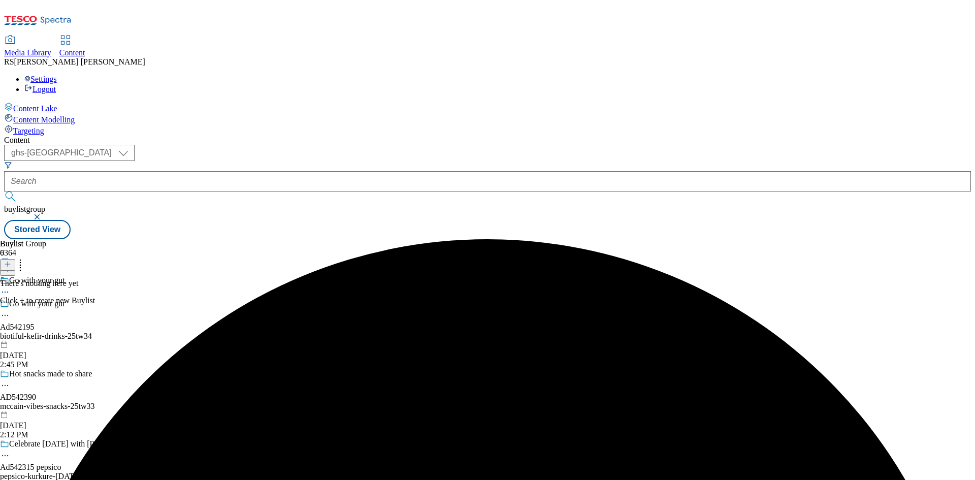
click at [11, 261] on icon at bounding box center [7, 264] width 7 height 7
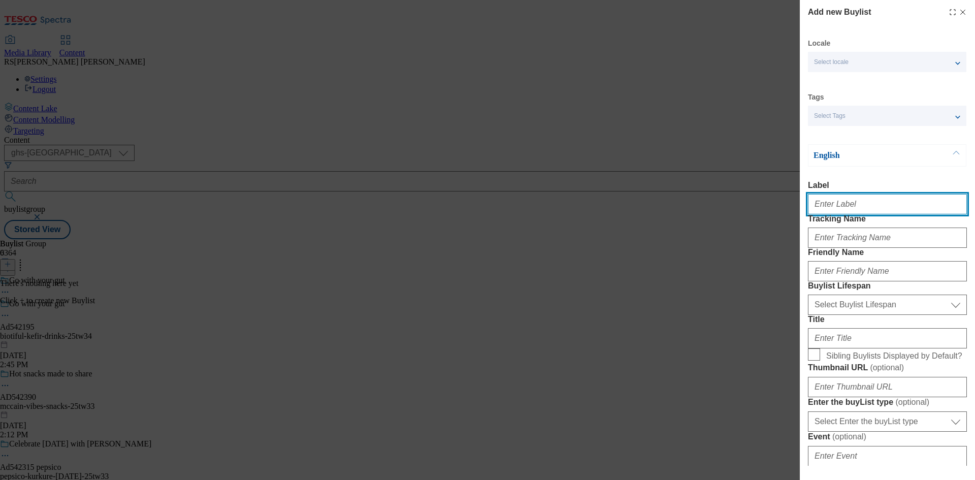
click at [876, 209] on input "Label" at bounding box center [887, 204] width 159 height 20
paste input "542195"
type input "Ad542195"
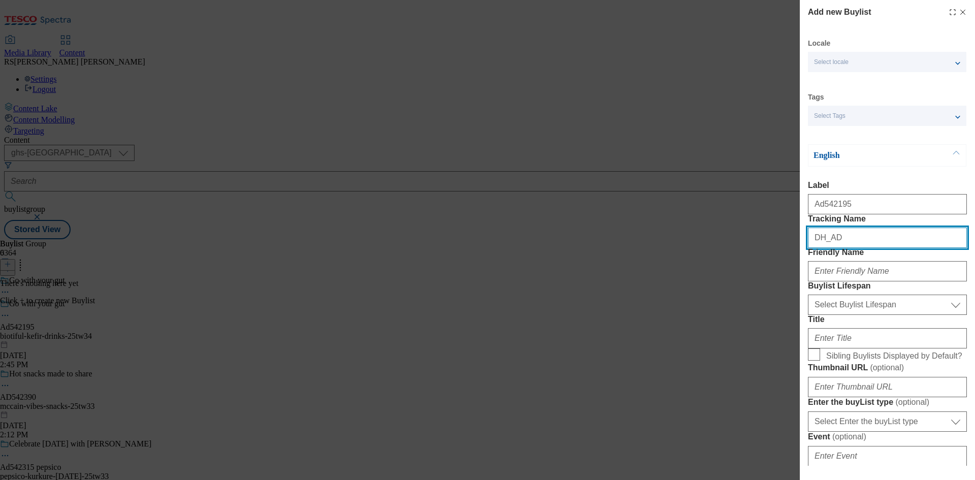
paste input "542195"
type input "DH_AD542195"
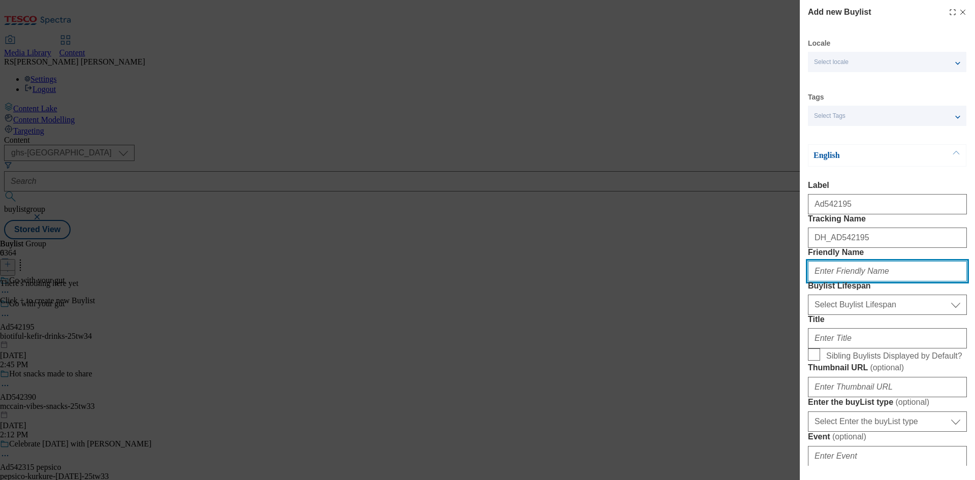
click at [904, 281] on input "Friendly Name" at bounding box center [887, 271] width 159 height 20
paste input "biotiful"
type input "biotiful"
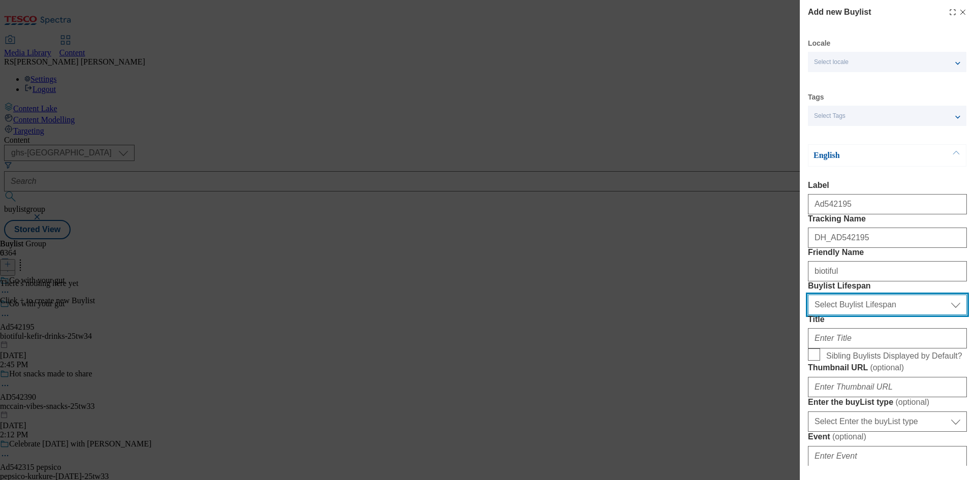
drag, startPoint x: 891, startPoint y: 359, endPoint x: 888, endPoint y: 370, distance: 12.1
click at [891, 315] on select "Select Buylist Lifespan evergreen seasonal tactical" at bounding box center [887, 305] width 159 height 20
select select "tactical"
click at [808, 315] on select "Select Buylist Lifespan evergreen seasonal tactical" at bounding box center [887, 305] width 159 height 20
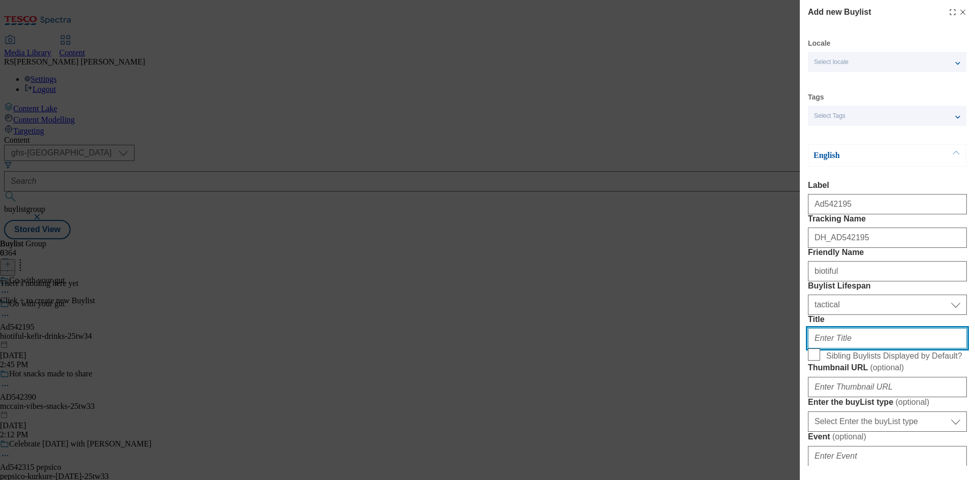
click at [845, 348] on input "Title" at bounding box center [887, 338] width 159 height 20
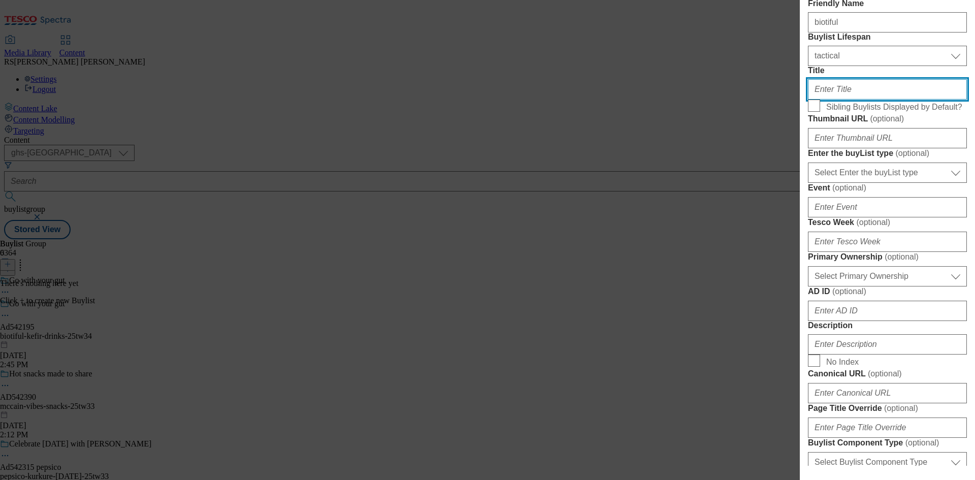
scroll to position [254, 0]
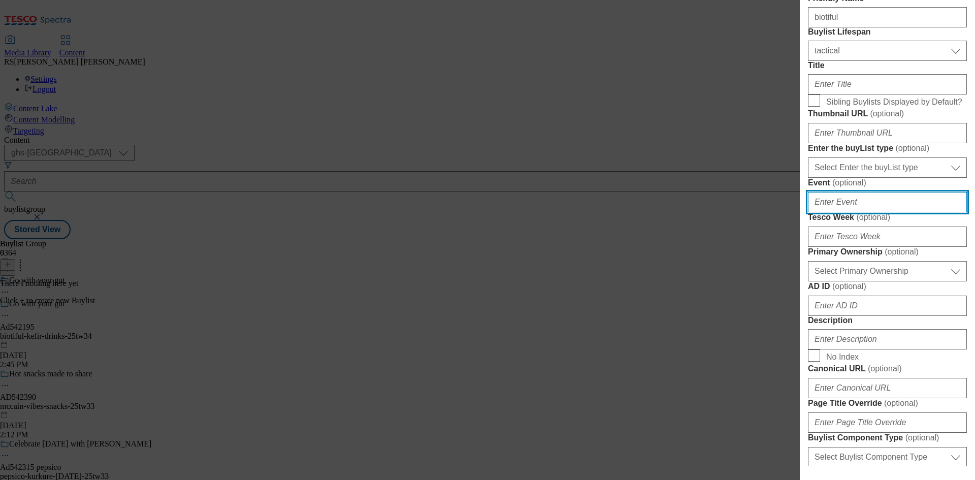
drag, startPoint x: 895, startPoint y: 331, endPoint x: 897, endPoint y: 337, distance: 5.9
click at [895, 212] on input "Event ( optional )" at bounding box center [887, 202] width 159 height 20
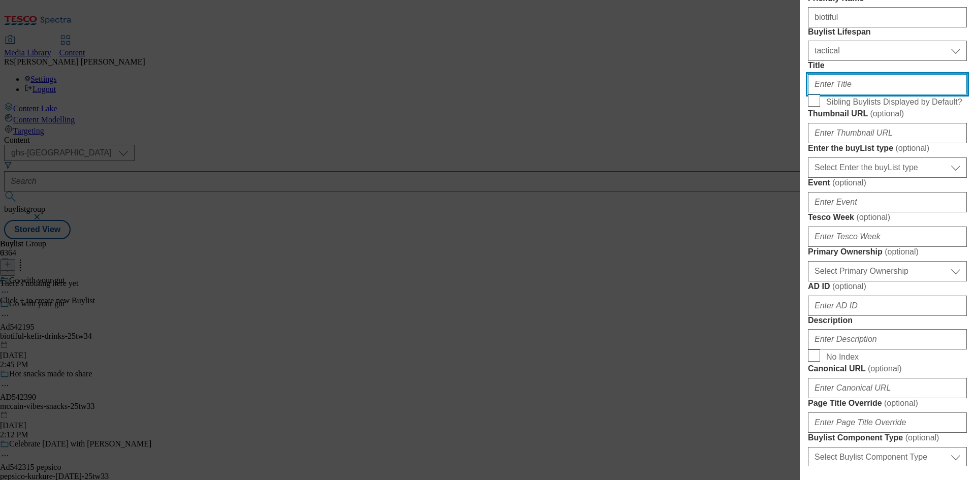
click at [868, 94] on input "Title" at bounding box center [887, 84] width 159 height 20
paste input "Try the uk's favourite kefir"
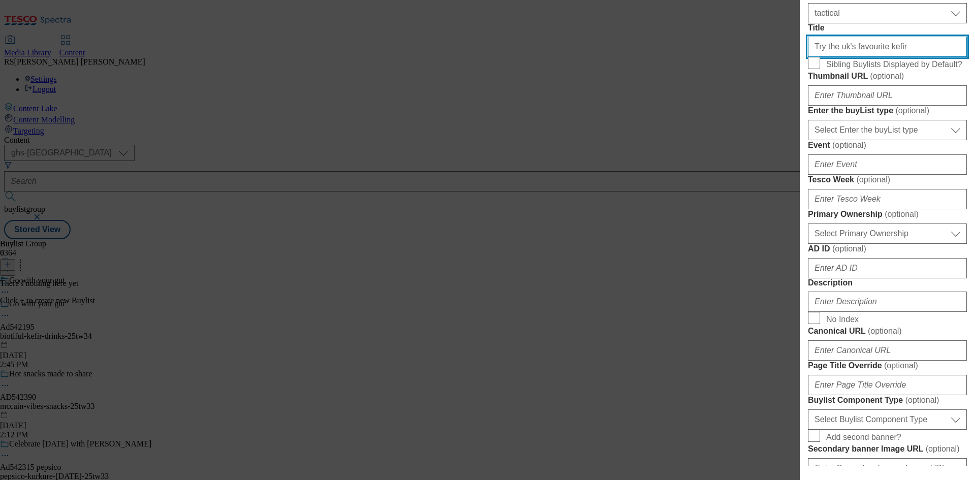
scroll to position [457, 0]
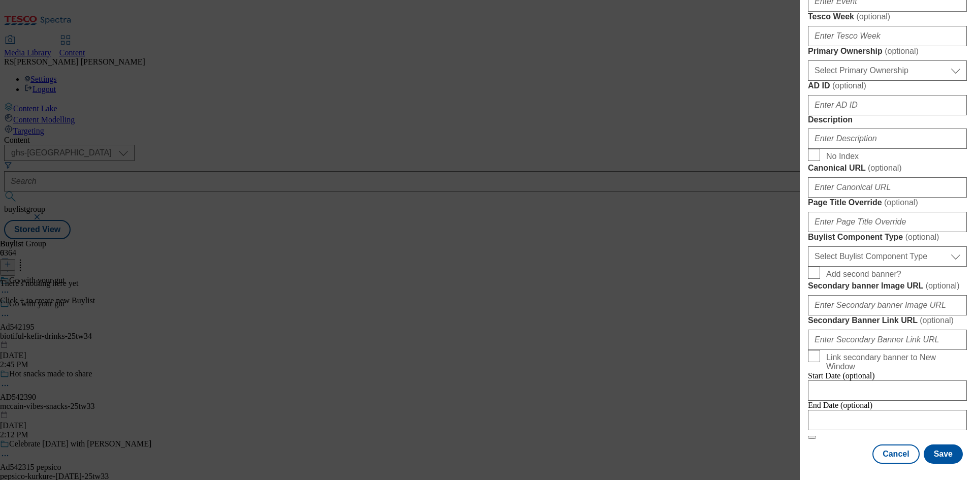
type input "Try the uk's favourite kefir"
select select "supplier funded short term 1-3 weeks"
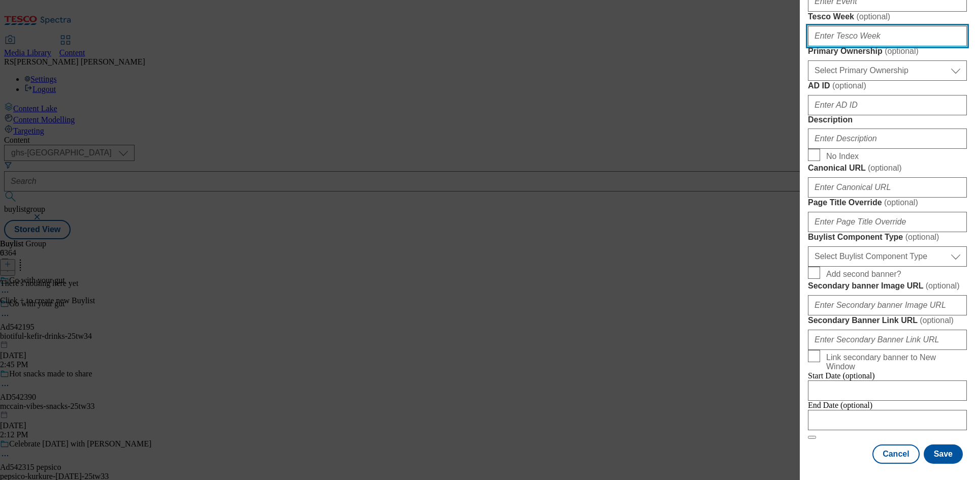
click at [877, 46] on input "Tesco Week ( optional )" at bounding box center [887, 36] width 159 height 20
type input "34"
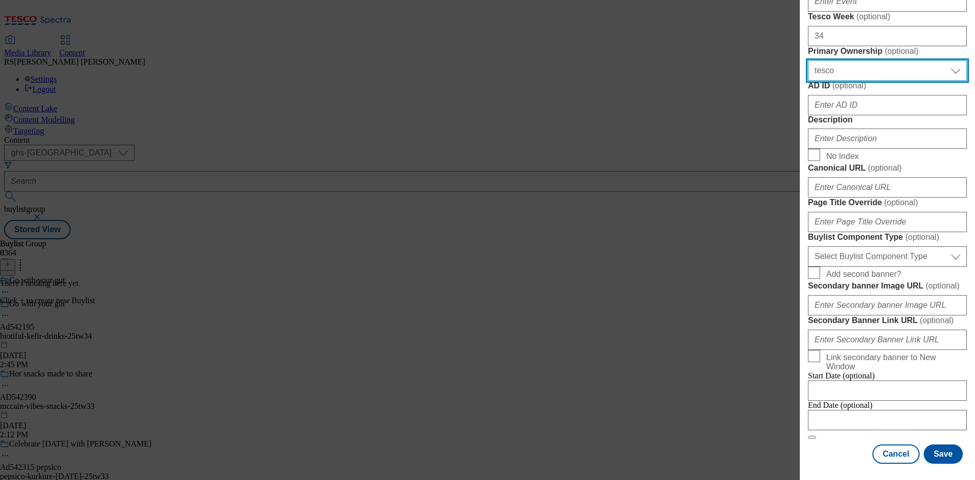
select select "dunnhumby"
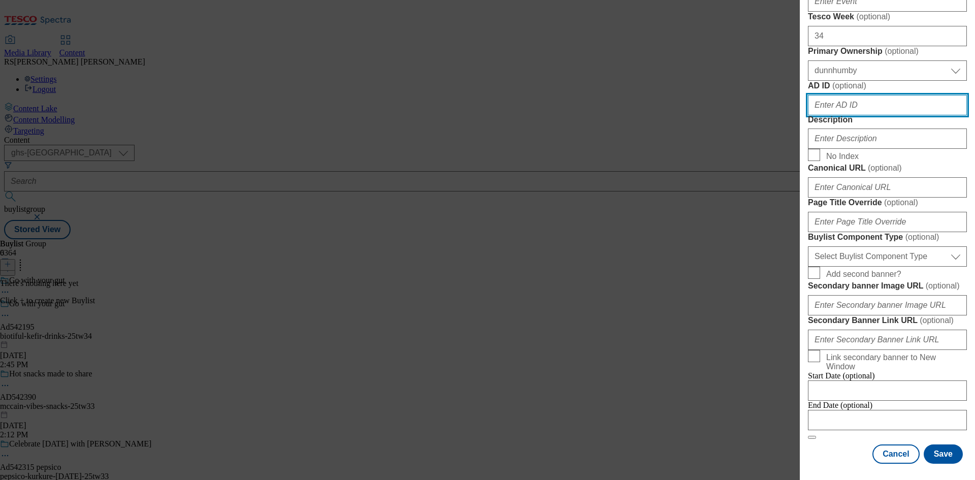
paste input "542195"
type input "542195"
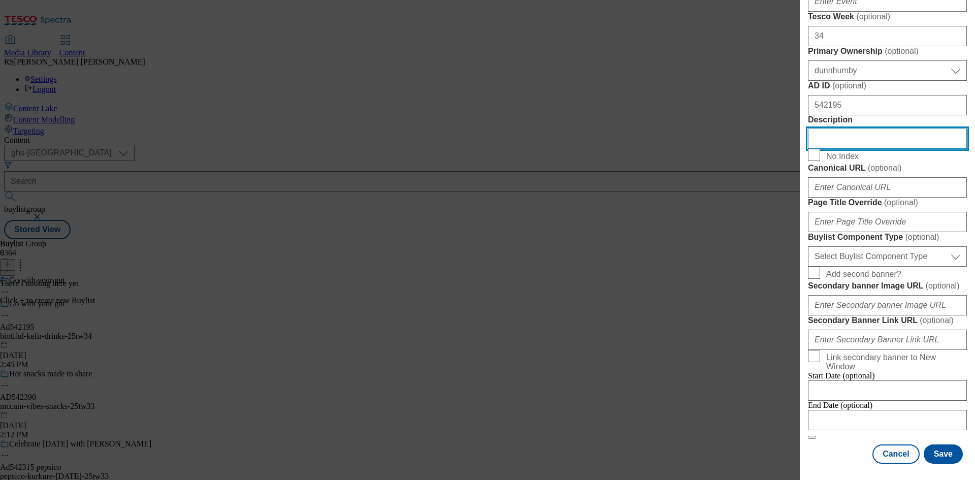
scroll to position [660, 0]
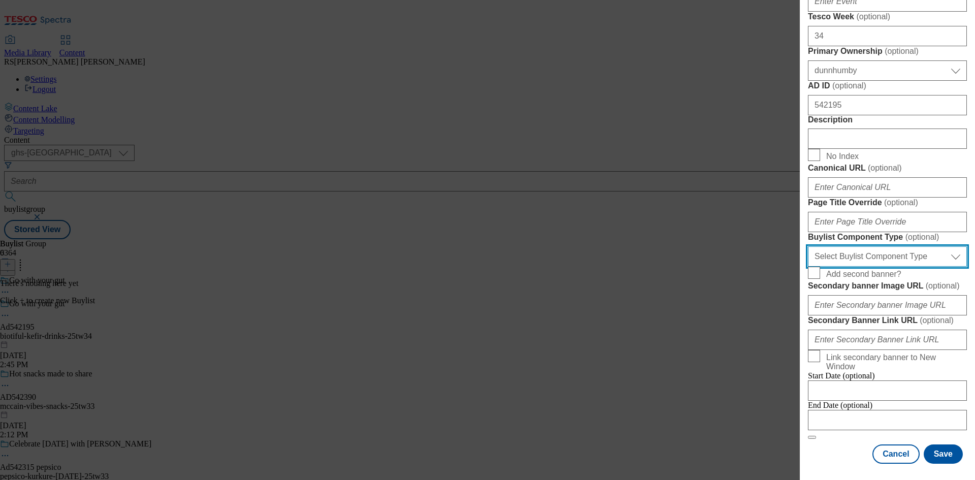
click at [894, 267] on select "Select Buylist Component Type Banner Competition Header Meal" at bounding box center [887, 256] width 159 height 20
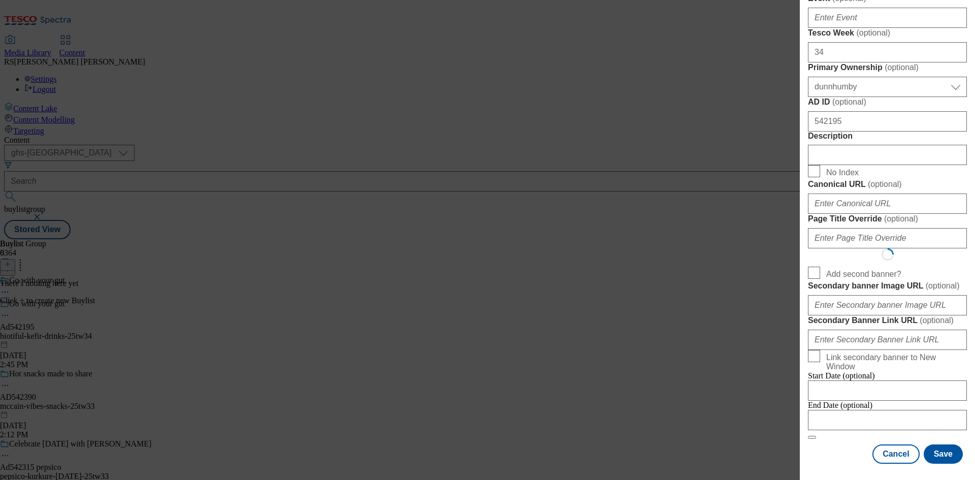
select select "Banner"
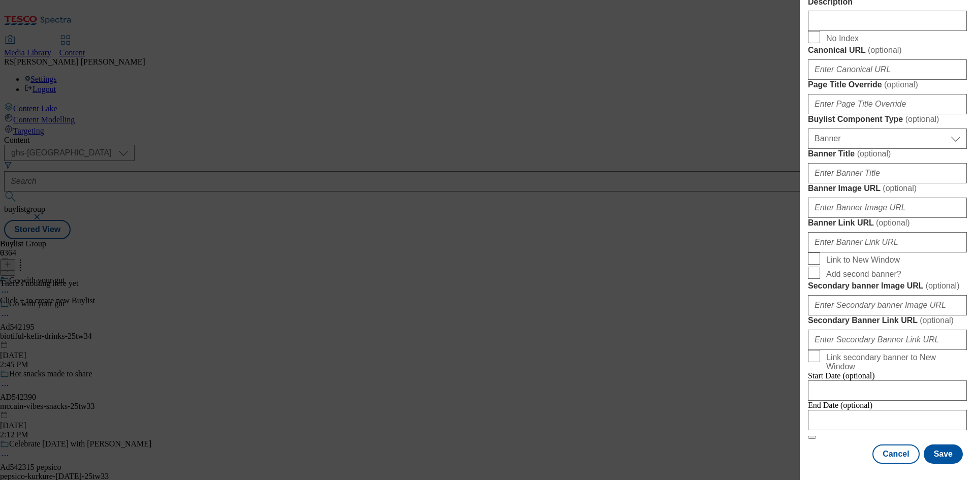
scroll to position [1007, 0]
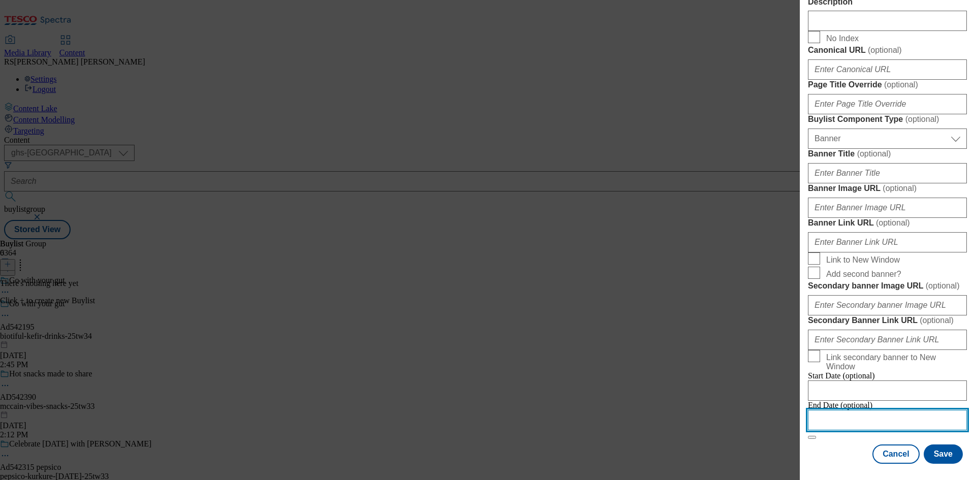
click at [877, 410] on input "Modal" at bounding box center [887, 420] width 159 height 20
select select "2025"
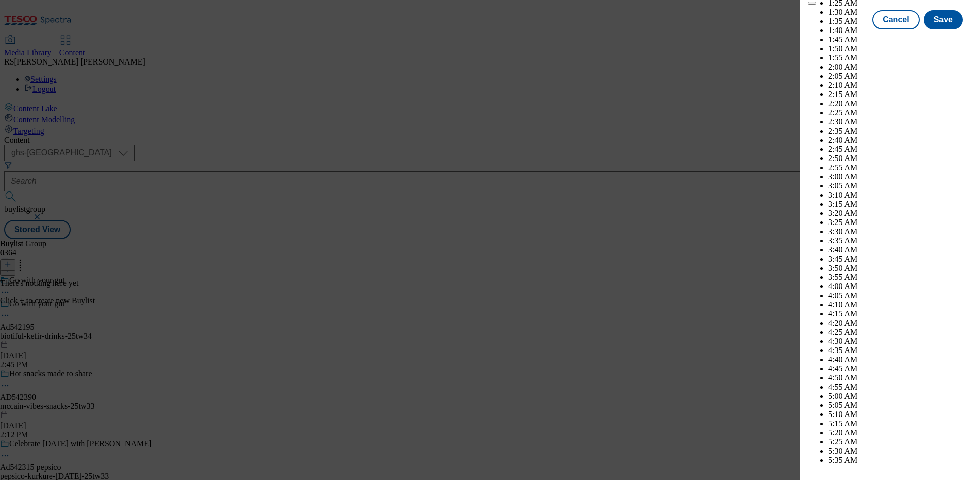
scroll to position [3318, 0]
select select "December"
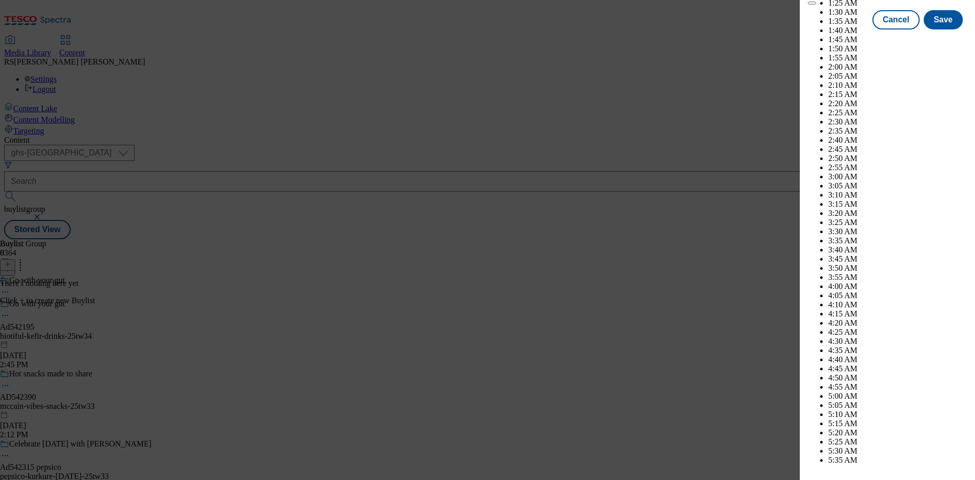
select select "2026"
select select "January"
drag, startPoint x: 936, startPoint y: 159, endPoint x: 951, endPoint y: 201, distance: 44.0
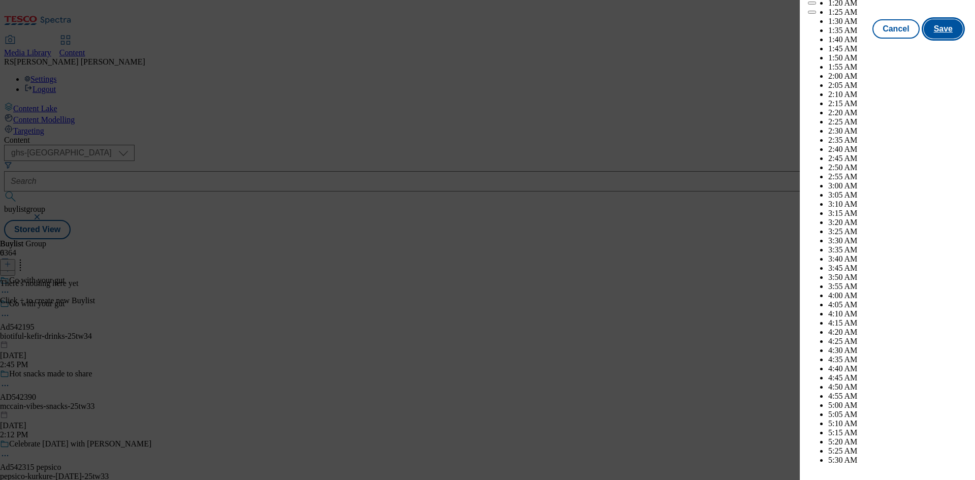
click at [935, 39] on button "Save" at bounding box center [943, 28] width 39 height 19
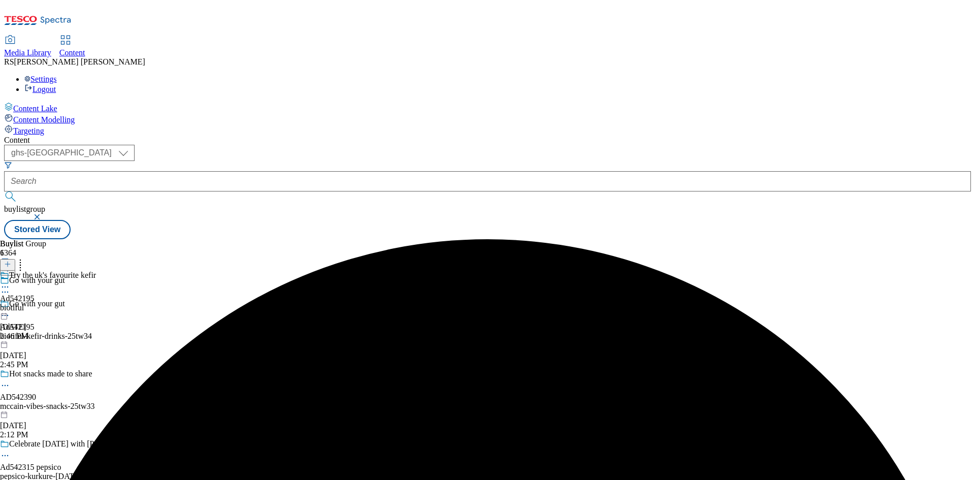
click at [96, 271] on div "Try the uk's favourite kefir Ad542195 biotiful Sep 26, 2025 2:46 PM" at bounding box center [48, 306] width 96 height 70
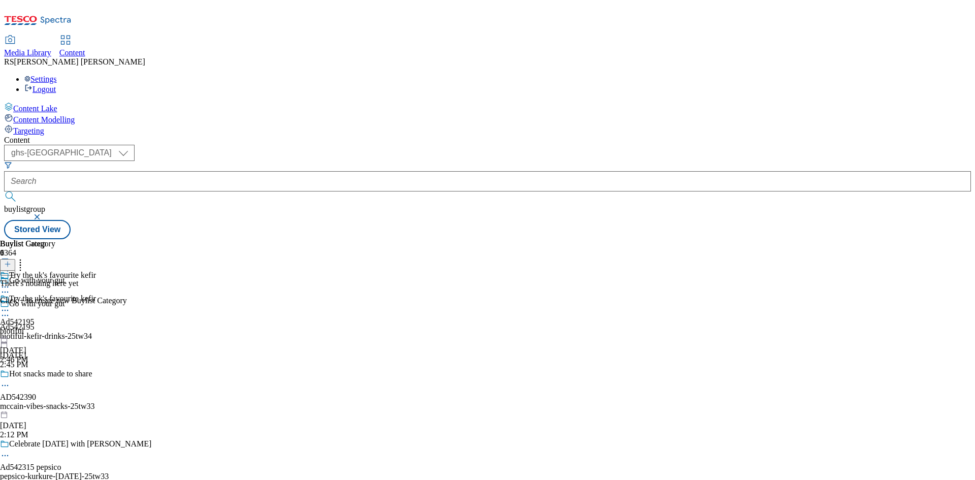
click at [11, 261] on icon at bounding box center [7, 264] width 7 height 7
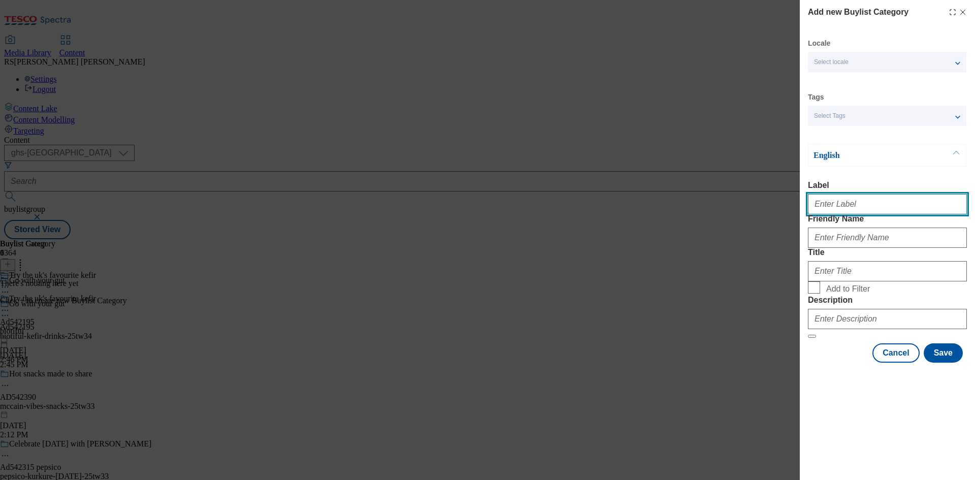
click at [864, 208] on input "Label" at bounding box center [887, 204] width 159 height 20
paste input "542195"
type input "Ad542195"
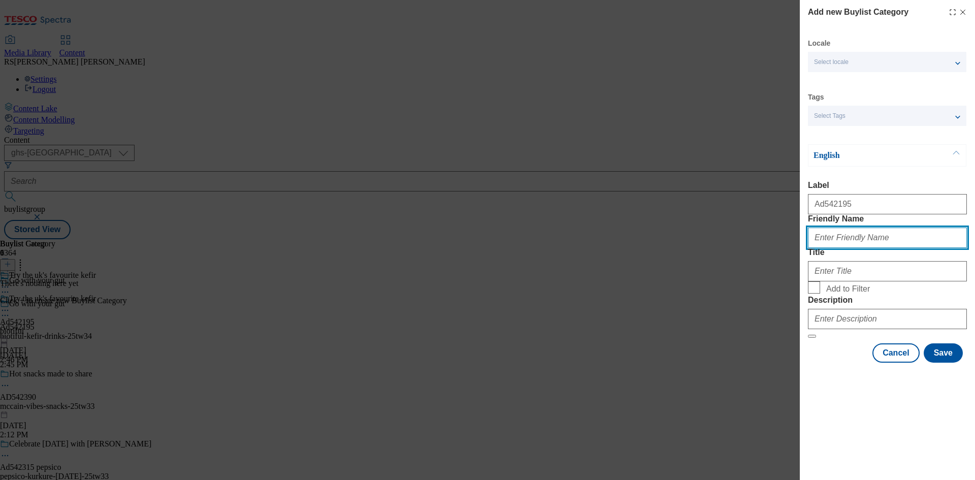
click at [879, 248] on input "Friendly Name" at bounding box center [887, 238] width 159 height 20
paste input "biotiful-kefir-drinks"
type input "biotiful-kefir-drinks"
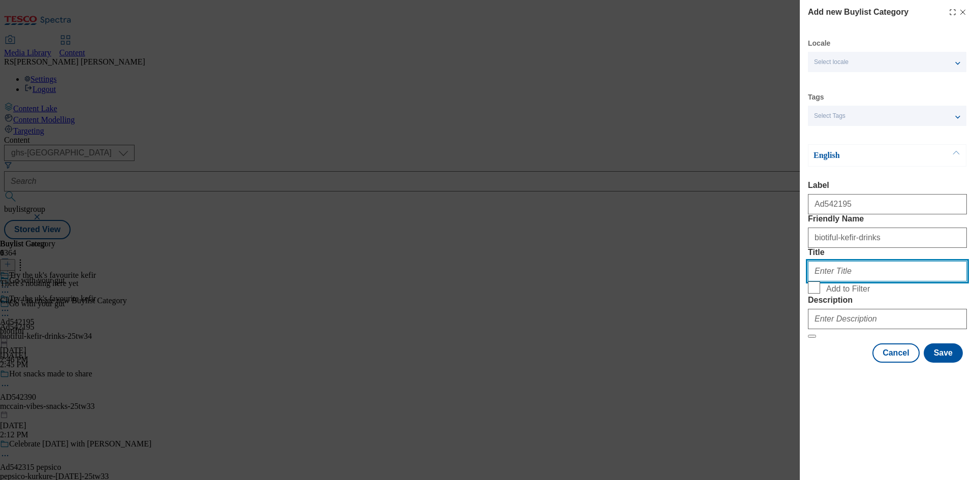
paste input "Bio-tiful"
type input "Bio-tiful"
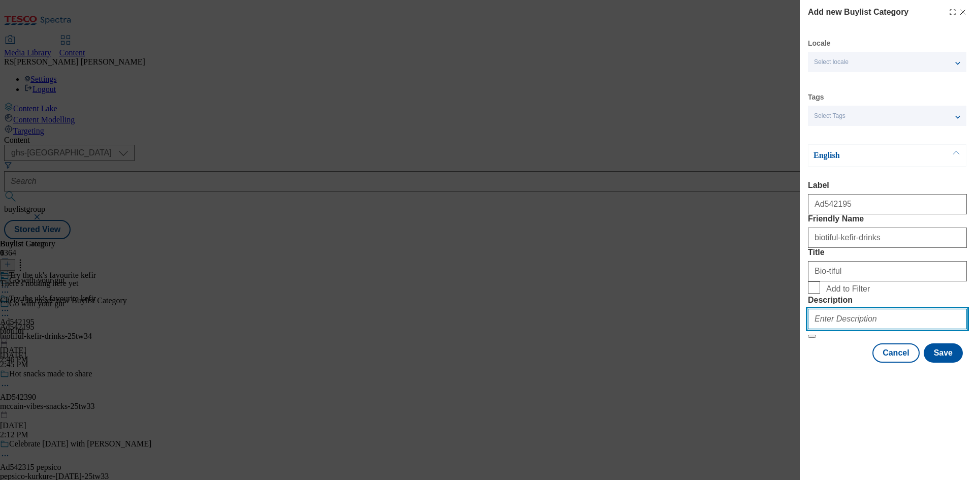
click at [873, 329] on input "Description" at bounding box center [887, 319] width 159 height 20
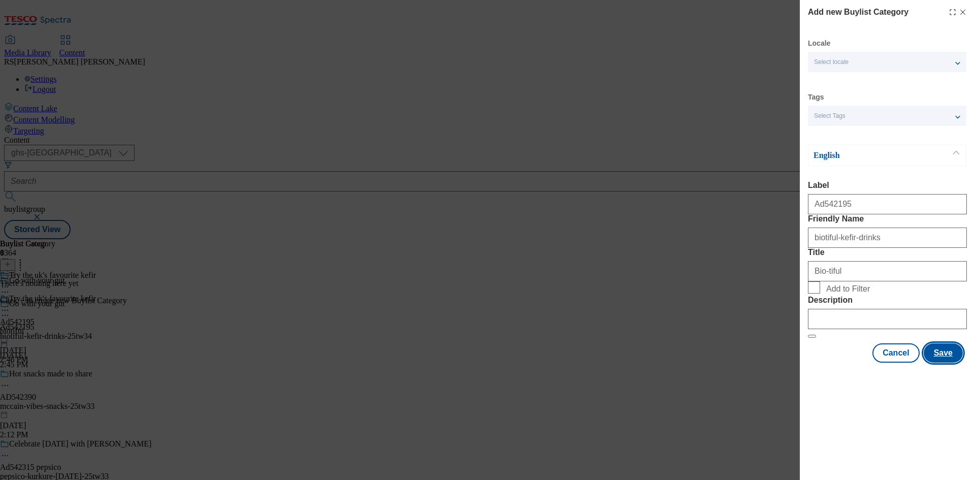
click at [949, 363] on button "Save" at bounding box center [943, 352] width 39 height 19
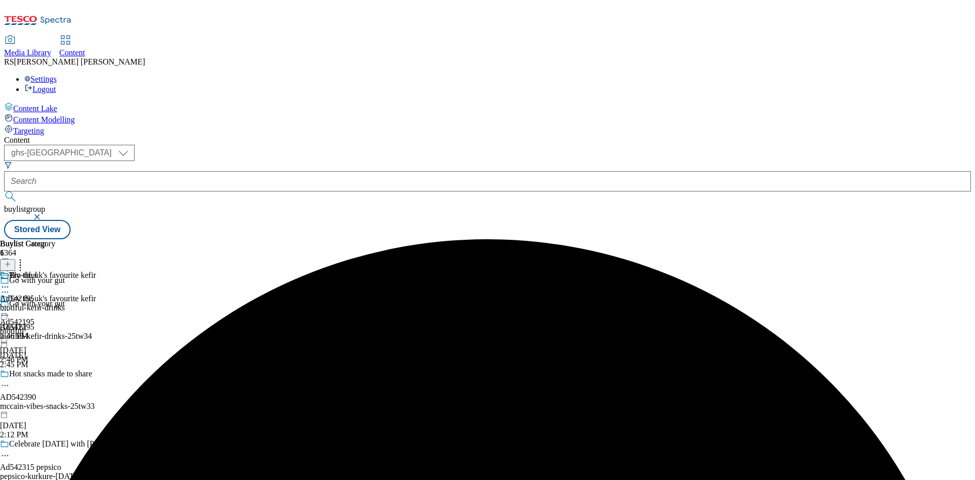
click at [65, 303] on div "biotiful-kefir-drinks" at bounding box center [32, 307] width 65 height 9
click at [11, 261] on icon at bounding box center [7, 264] width 7 height 7
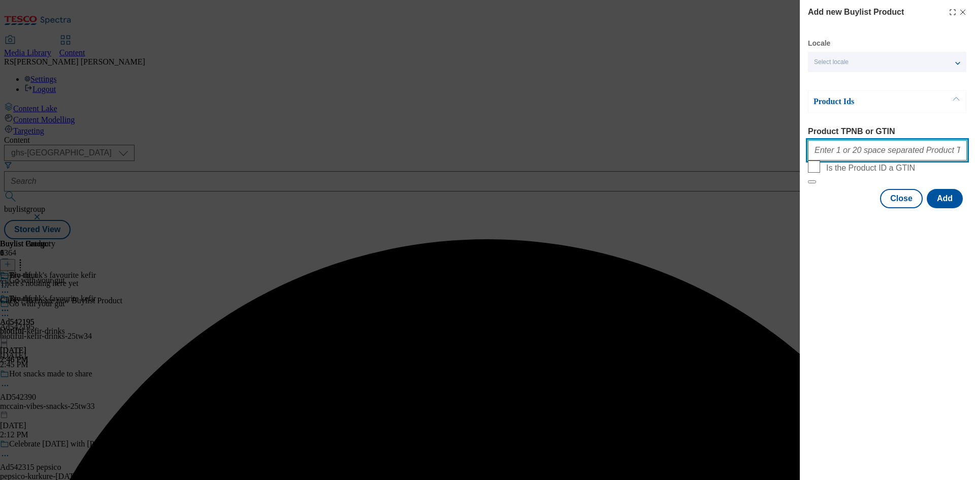
click at [890, 157] on input "Product TPNB or GTIN" at bounding box center [887, 150] width 159 height 20
paste input "86111962 87880224 87880466"
type input "86111962 87880224 87880466"
click at [952, 208] on button "Add" at bounding box center [945, 198] width 36 height 19
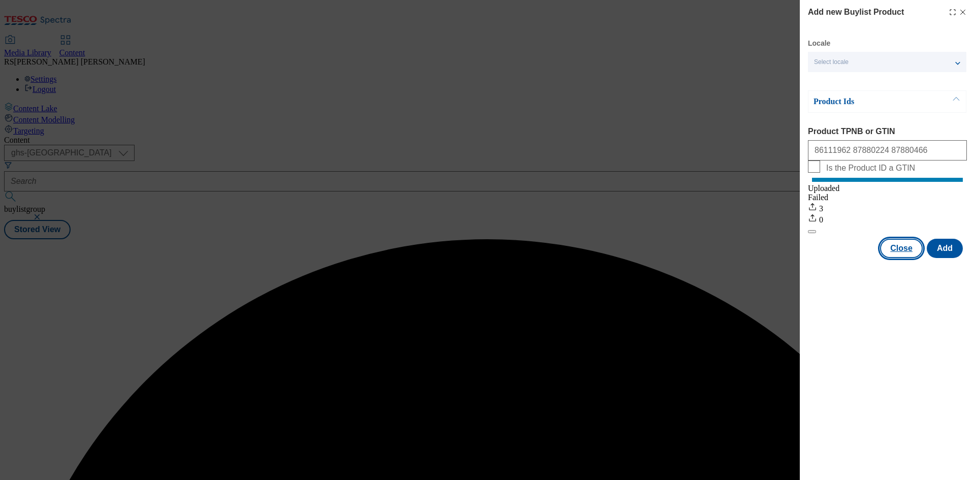
click at [903, 258] on button "Close" at bounding box center [901, 248] width 43 height 19
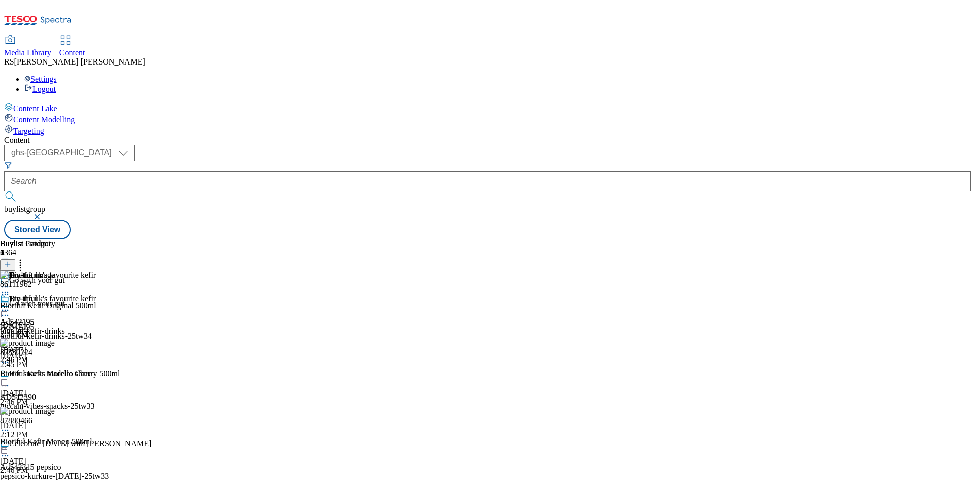
click at [10, 310] on icon at bounding box center [5, 315] width 10 height 10
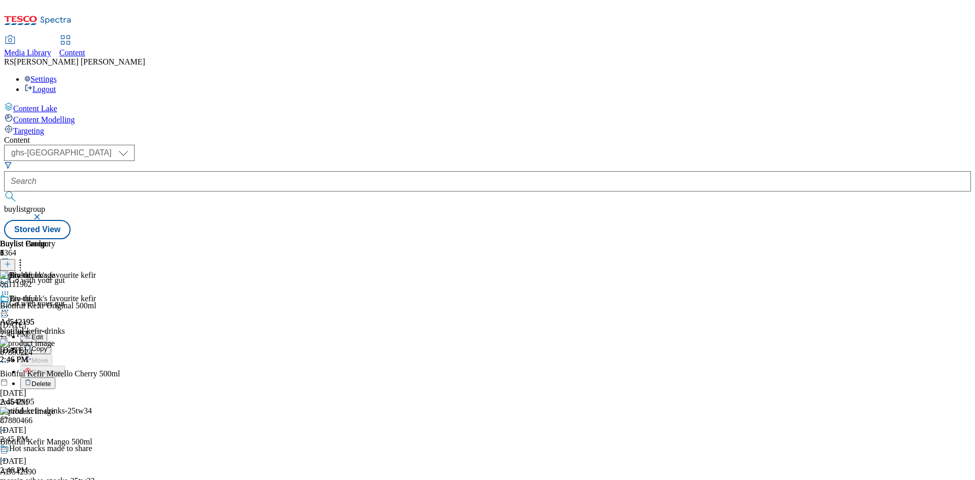
click at [43, 333] on span "Edit" at bounding box center [37, 337] width 12 height 8
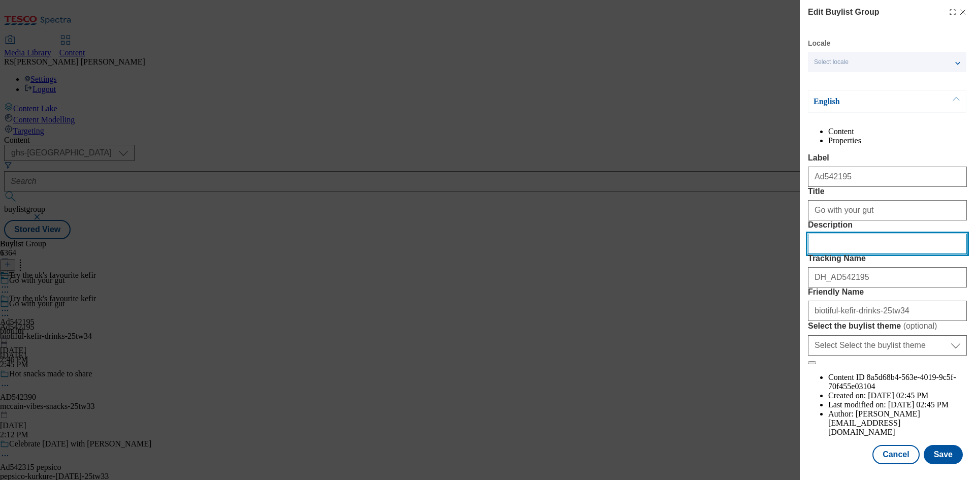
click at [866, 254] on input "Description" at bounding box center [887, 244] width 159 height 20
paste input "Biotiful Kefir Original 500ml"
type input "Biotiful Kefir Original 500ml"
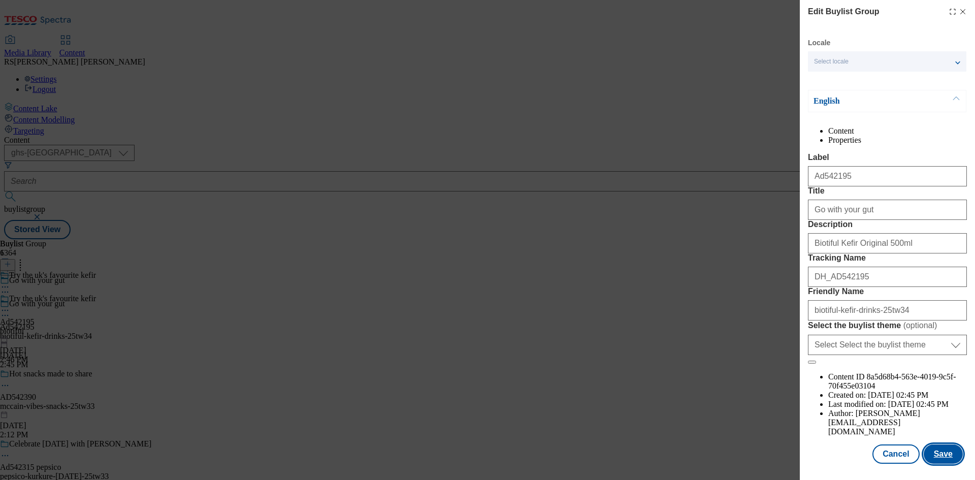
click at [935, 458] on button "Save" at bounding box center [943, 453] width 39 height 19
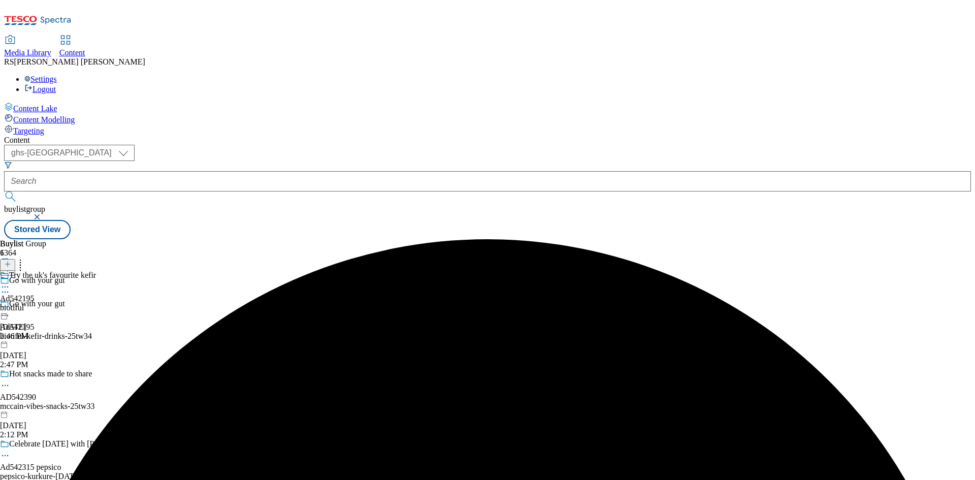
click at [10, 282] on icon at bounding box center [5, 287] width 10 height 10
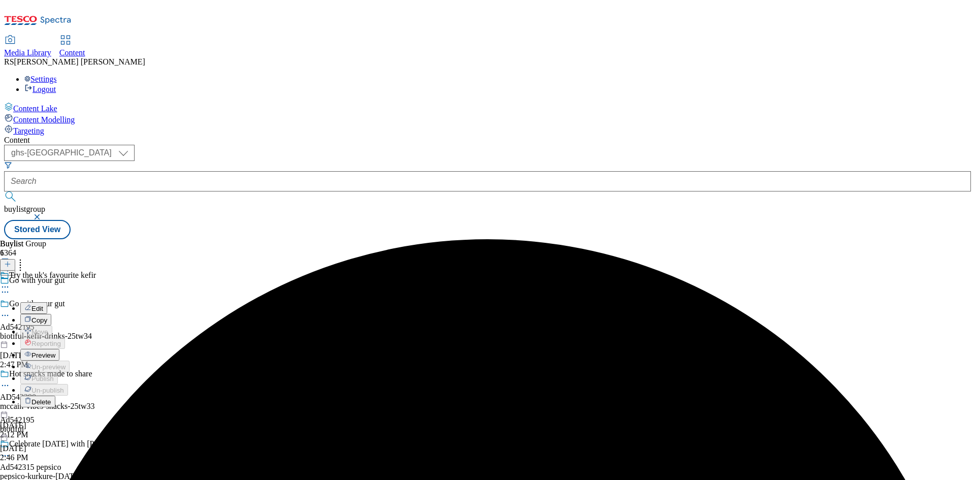
click at [43, 305] on span "Edit" at bounding box center [37, 309] width 12 height 8
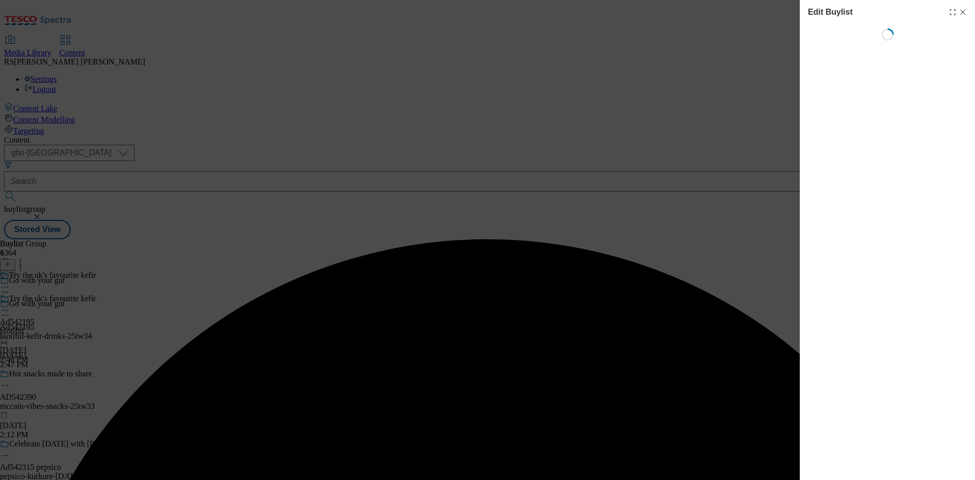
select select "tactical"
select select "supplier funded short term 1-3 weeks"
select select "dunnhumby"
select select "Banner"
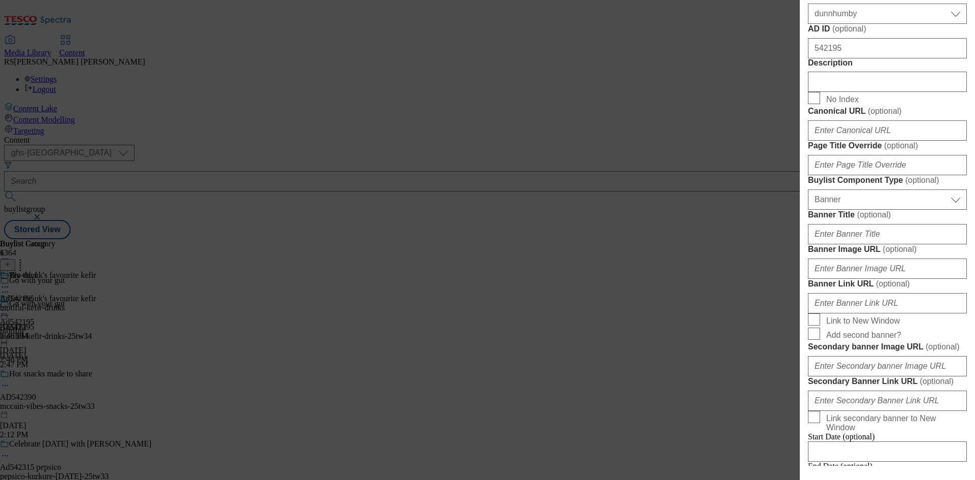
scroll to position [609, 0]
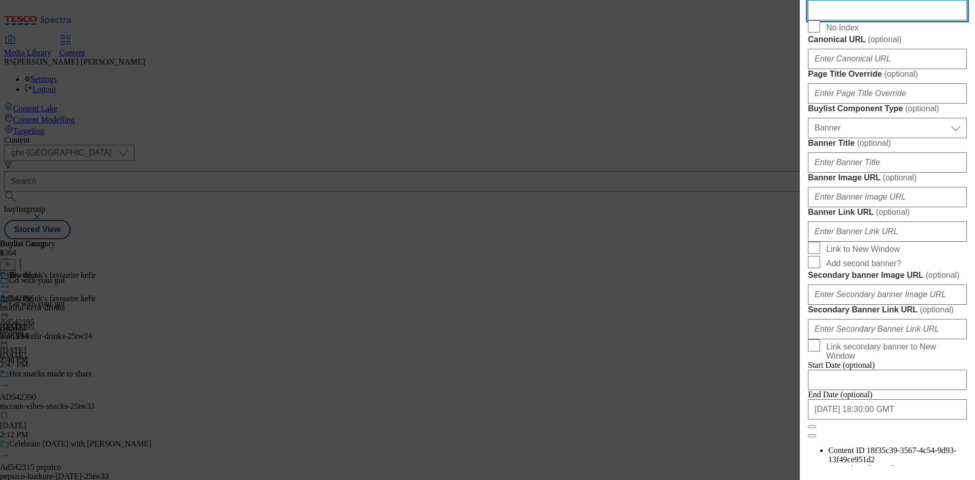
click at [866, 20] on input "Description" at bounding box center [887, 10] width 159 height 20
paste input "Biotiful Kefir Original 500ml"
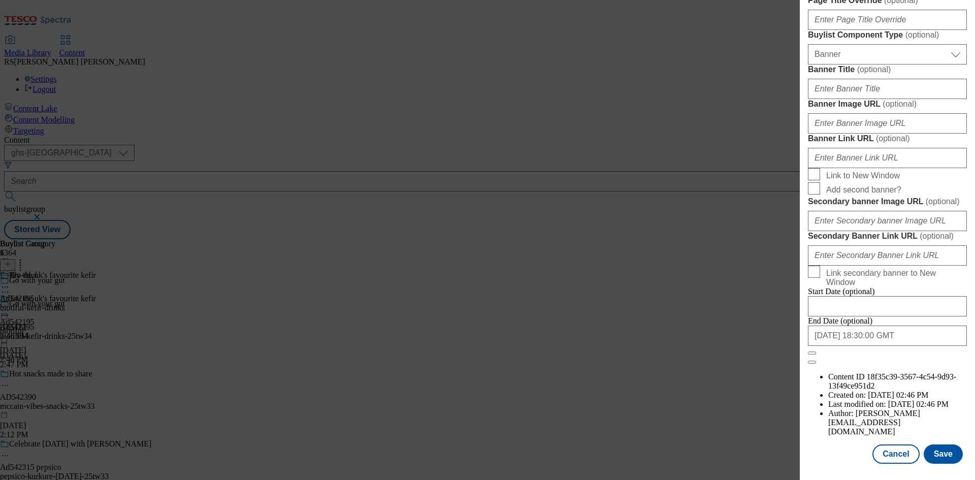
scroll to position [1051, 0]
type input "Biotiful Kefir Original 500ml"
click at [937, 451] on button "Save" at bounding box center [943, 453] width 39 height 19
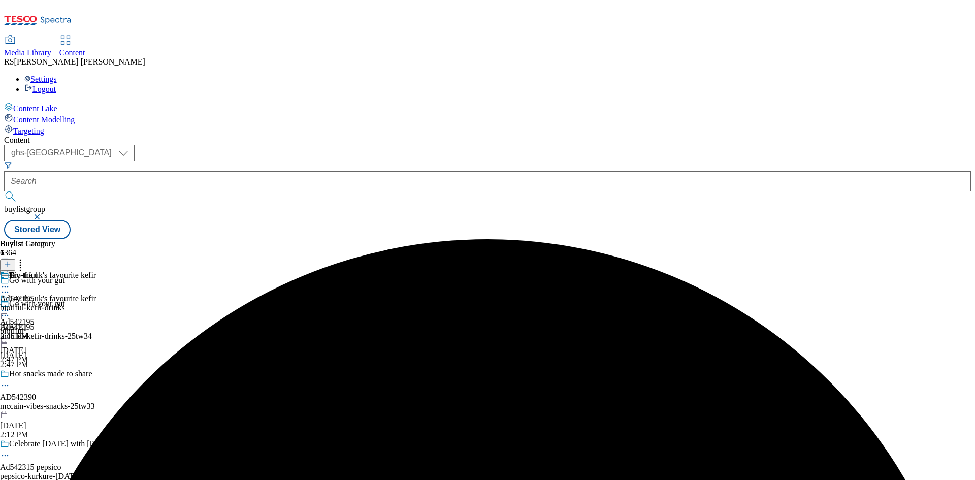
click at [10, 282] on icon at bounding box center [5, 287] width 10 height 10
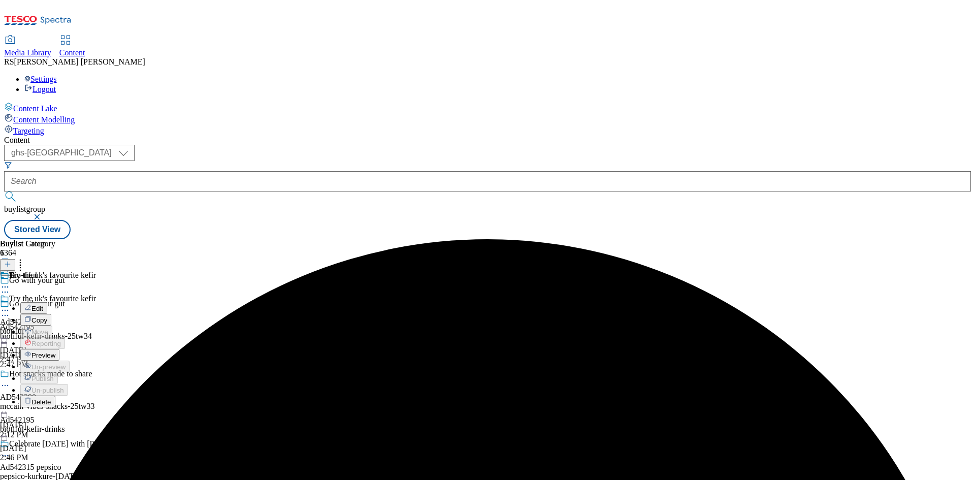
click at [43, 305] on span "Edit" at bounding box center [37, 309] width 12 height 8
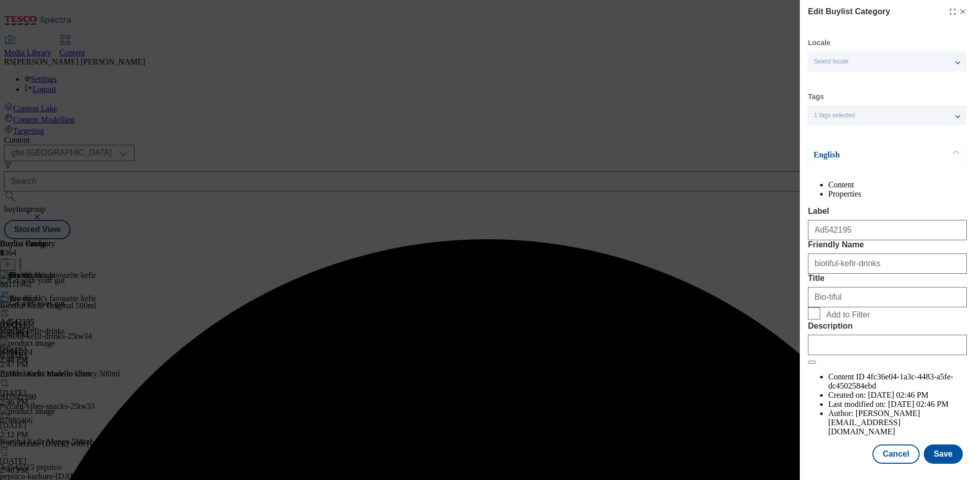
scroll to position [20, 0]
click at [895, 355] on input "Description" at bounding box center [887, 345] width 159 height 20
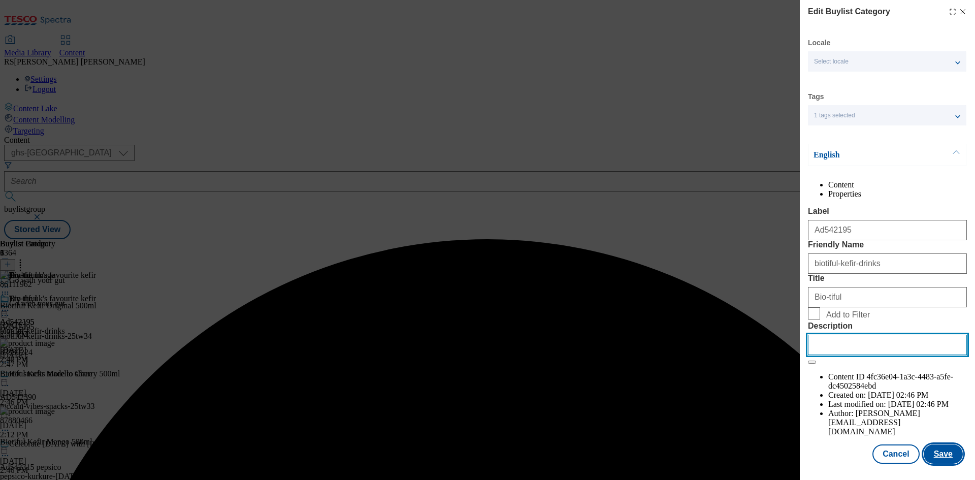
paste input "Biotiful Kefir Original 500ml"
type input "Biotiful Kefir Original 500ml"
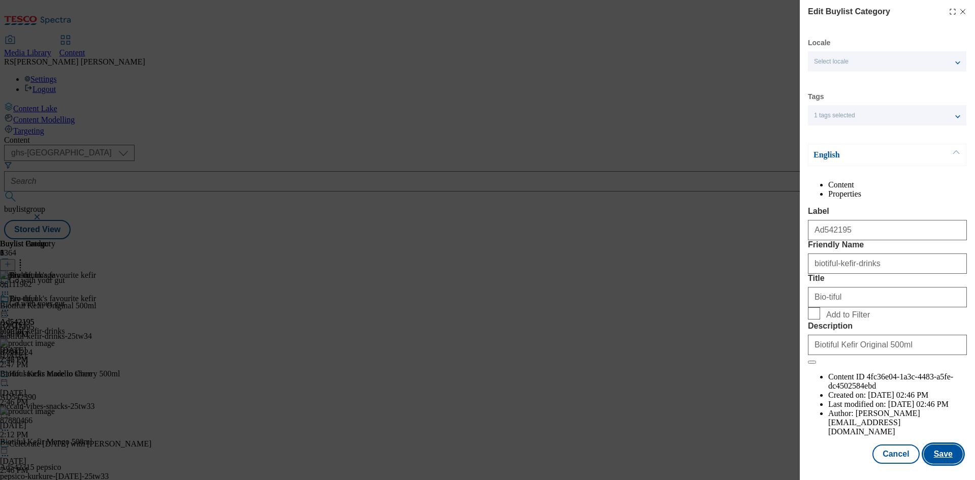
click at [936, 450] on button "Save" at bounding box center [943, 453] width 39 height 19
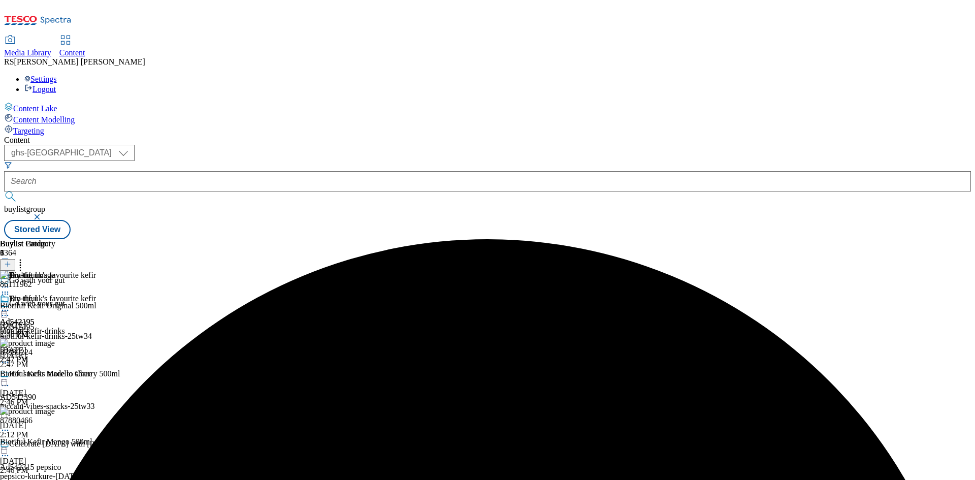
click at [10, 305] on icon at bounding box center [5, 310] width 10 height 10
click at [55, 375] on span "Preview" at bounding box center [43, 379] width 24 height 8
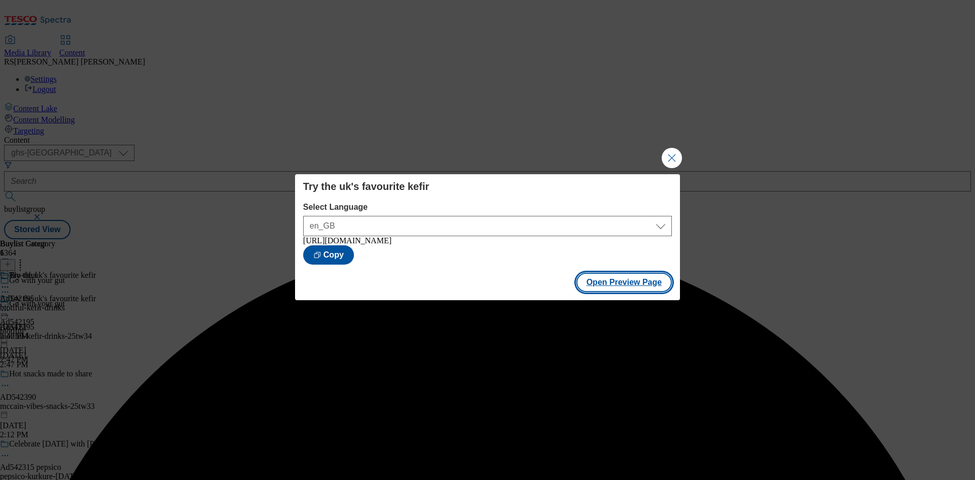
click at [634, 282] on button "Open Preview Page" at bounding box center [624, 282] width 96 height 19
click at [673, 153] on button "Close Modal" at bounding box center [672, 158] width 20 height 20
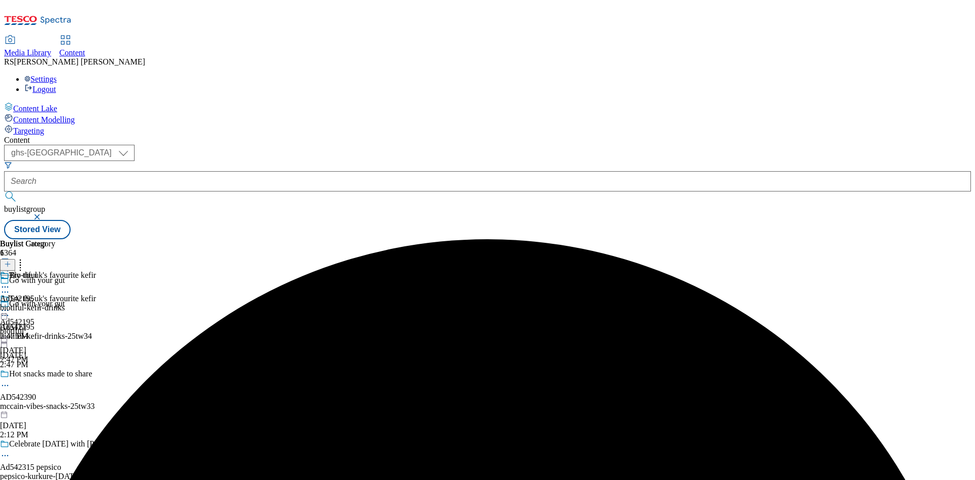
click at [10, 305] on icon at bounding box center [5, 310] width 10 height 10
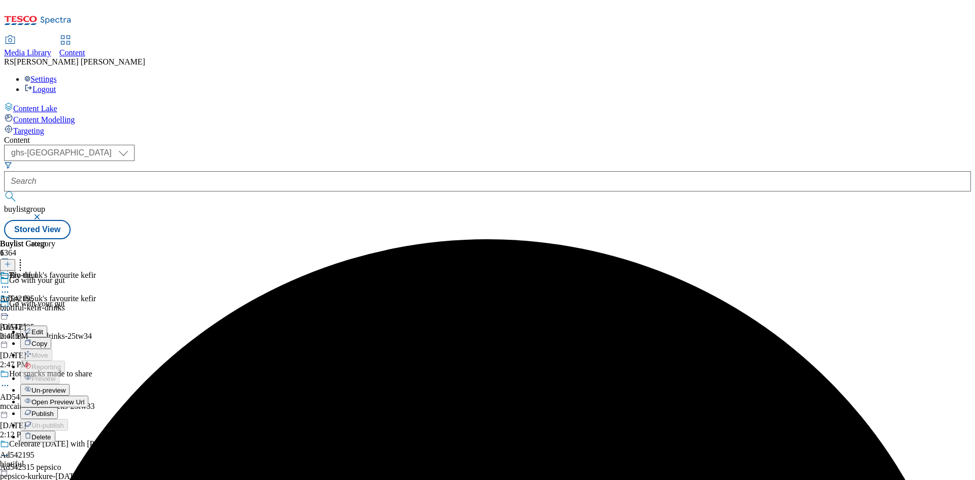
click at [54, 410] on span "Publish" at bounding box center [42, 414] width 22 height 8
